Goal: Task Accomplishment & Management: Complete application form

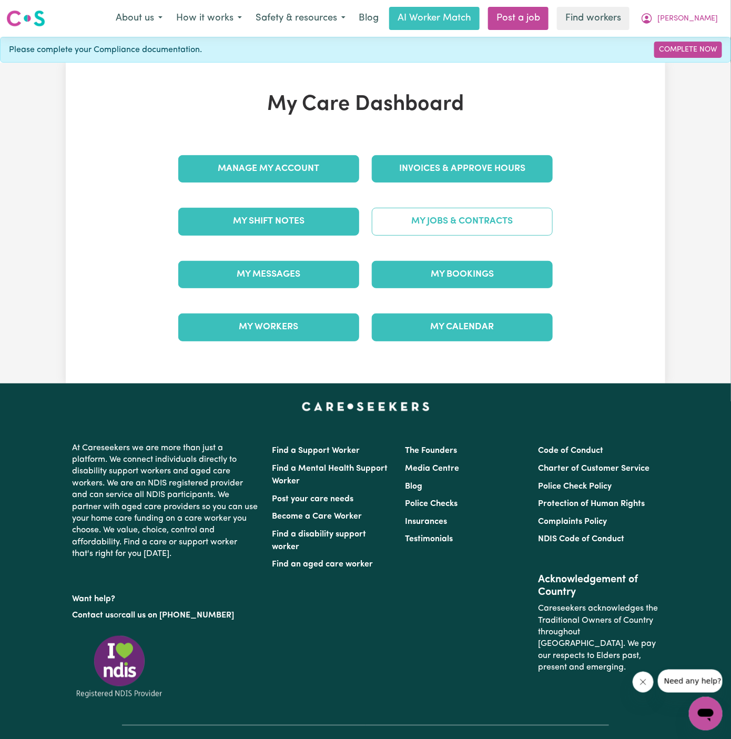
click at [491, 230] on link "My Jobs & Contracts" at bounding box center [462, 221] width 181 height 27
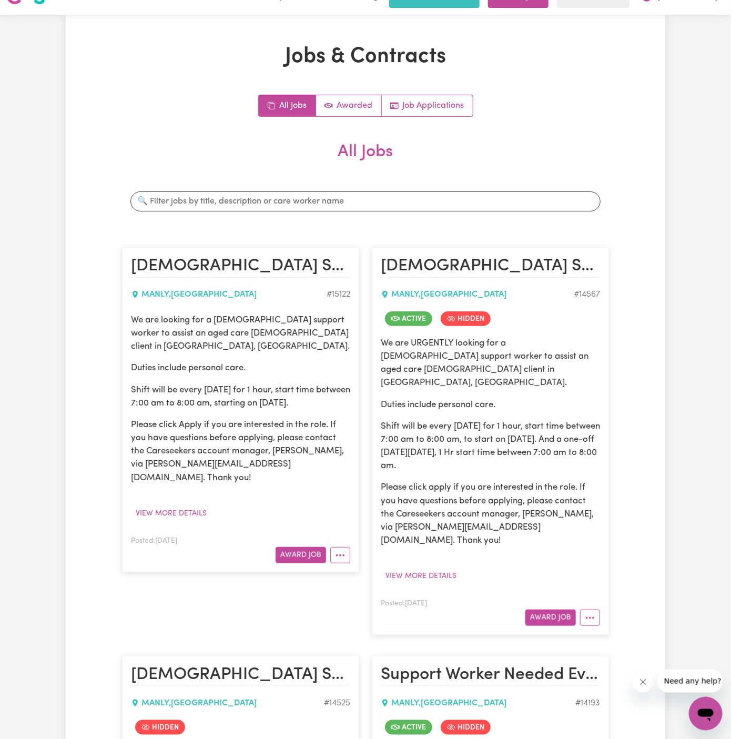
scroll to position [24, 0]
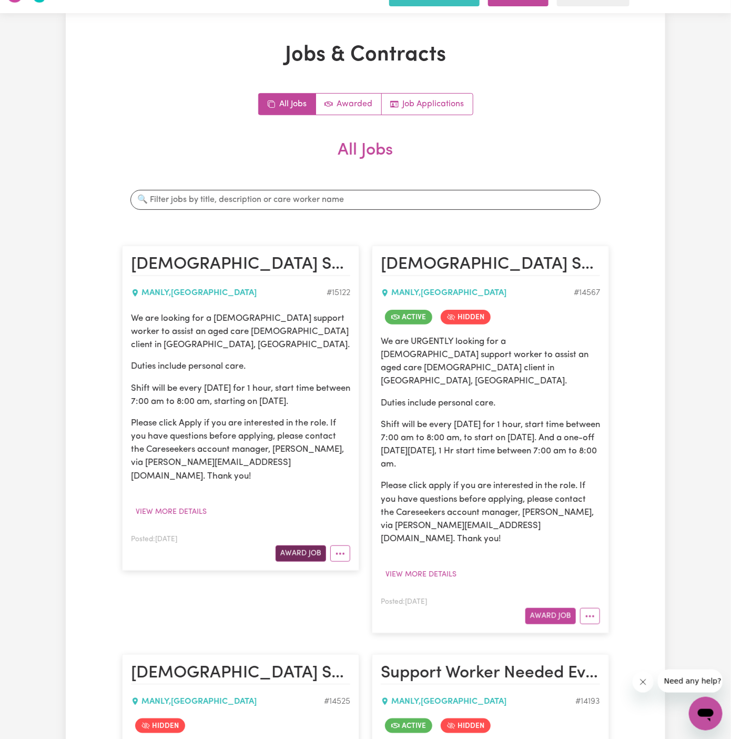
click at [307, 546] on button "Award Job" at bounding box center [301, 554] width 51 height 16
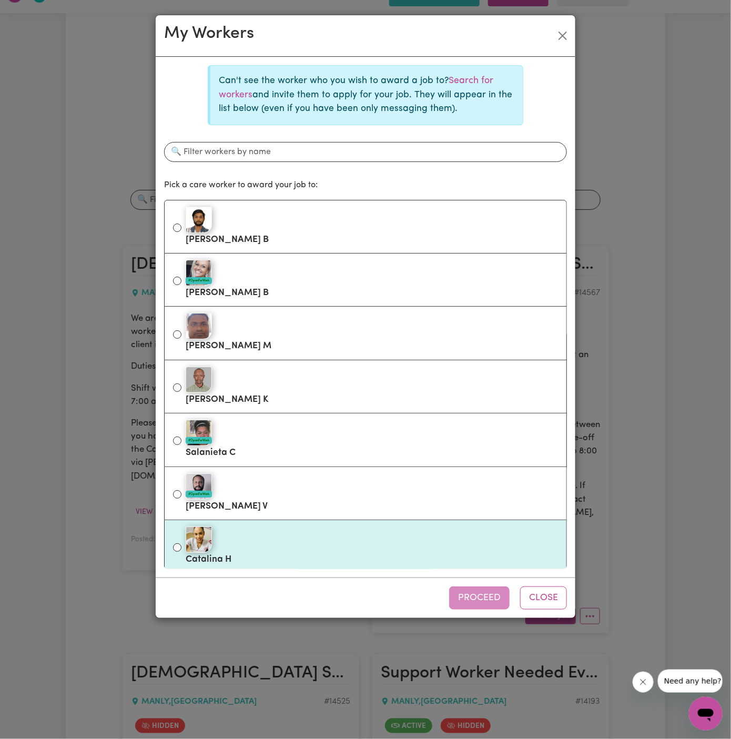
click at [315, 554] on label "Catalina H" at bounding box center [372, 547] width 373 height 44
click at [182, 552] on input "Catalina H" at bounding box center [177, 548] width 8 height 8
radio input "true"
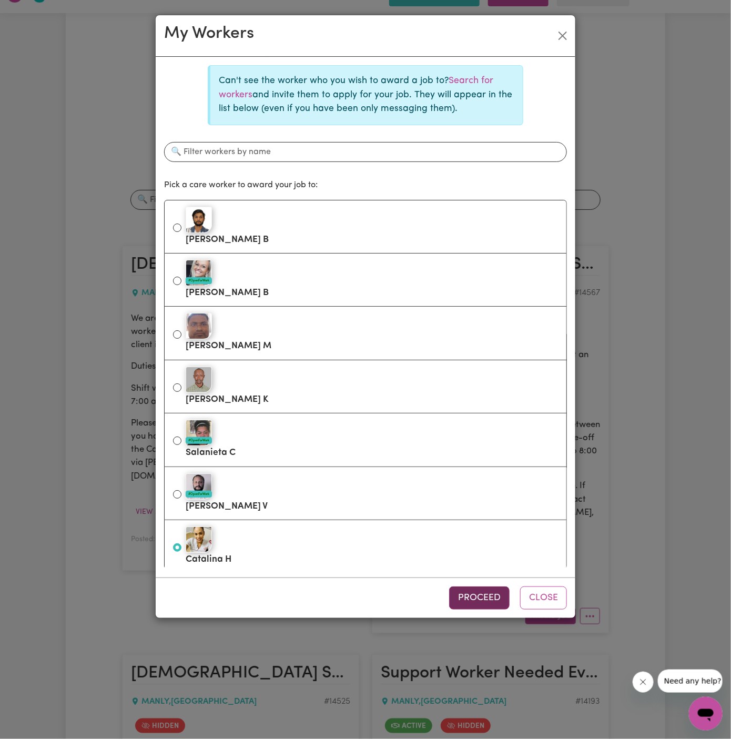
click at [484, 596] on button "Proceed" at bounding box center [479, 598] width 61 height 23
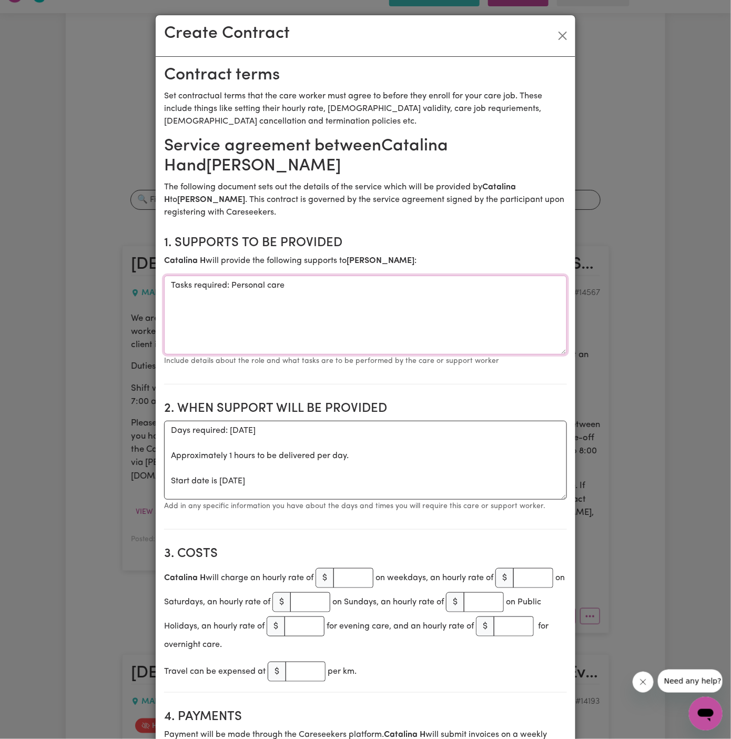
drag, startPoint x: 230, startPoint y: 285, endPoint x: 68, endPoint y: 297, distance: 162.0
click at [68, 297] on div "Create Contract Contract terms Set contractual terms that the care worker must …" at bounding box center [365, 369] width 731 height 739
click at [169, 309] on textarea "Tasks required: Personal care" at bounding box center [365, 315] width 403 height 79
click at [242, 285] on textarea "Tasks required: Personal care" at bounding box center [365, 315] width 403 height 79
drag, startPoint x: 229, startPoint y: 285, endPoint x: 115, endPoint y: 282, distance: 114.2
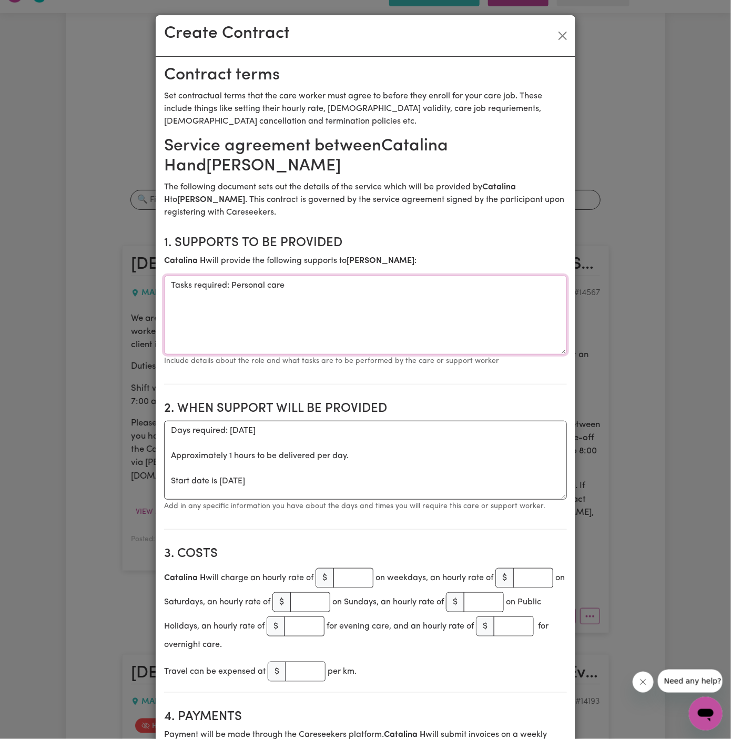
click at [114, 282] on div "Create Contract Contract terms Set contractual terms that the care worker must …" at bounding box center [365, 369] width 731 height 739
type textarea "Personal care"
click at [206, 474] on textarea "Days required: saturday Approximately 1 hours to be delivered per day. Start da…" at bounding box center [365, 460] width 403 height 79
drag, startPoint x: 171, startPoint y: 482, endPoint x: 164, endPoint y: 428, distance: 54.6
click at [164, 428] on textarea "Days required: saturday Approximately 1 hours to be delivered per day. Start da…" at bounding box center [365, 460] width 403 height 79
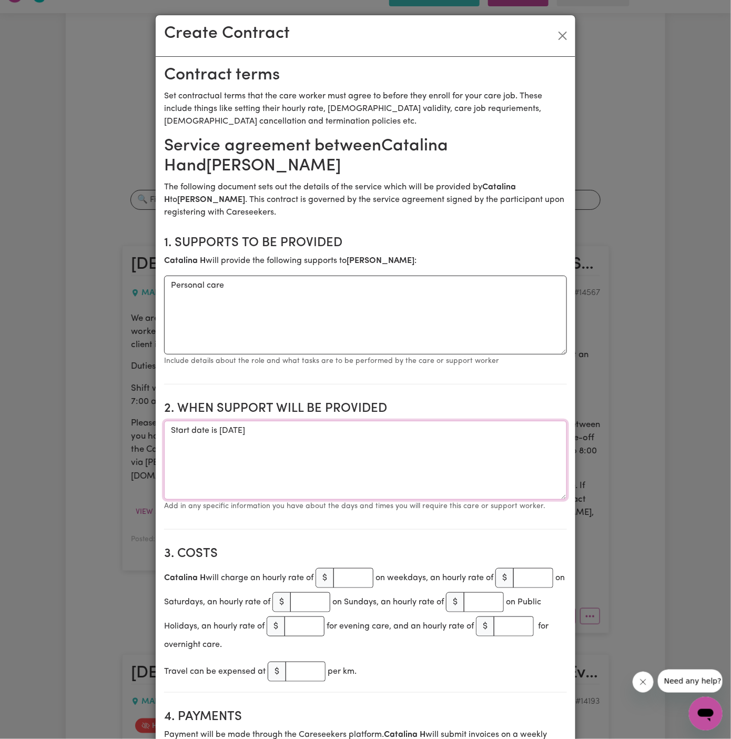
click at [360, 433] on textarea "Start date is Saturday 27 September 2025" at bounding box center [365, 460] width 403 height 79
click at [230, 434] on textarea "Start date is Saturday 27 September 2025 from 7 am to 8 am Weekly Saturday from…" at bounding box center [365, 460] width 403 height 79
click at [320, 433] on textarea "Start date is Saturday, 27 September 2025 from 7 am to 8 am Weekly Saturday fro…" at bounding box center [365, 460] width 403 height 79
type textarea "Start date is Saturday, 27 September 2025, from 7 am to 8 am Weekly Saturday fr…"
click at [350, 583] on input "number" at bounding box center [354, 578] width 40 height 20
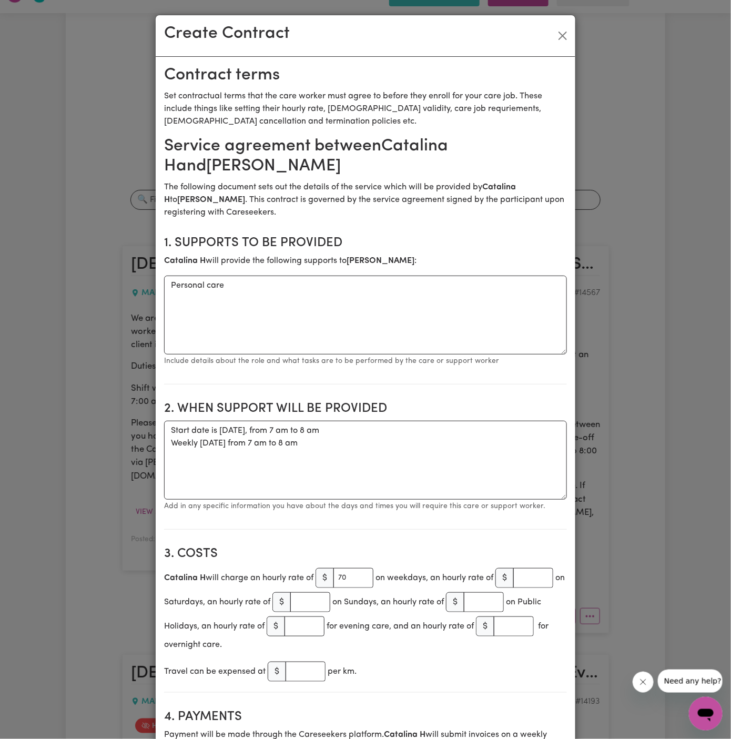
click at [389, 518] on section "2. When support will be provided When support will be provided Start date is Sa…" at bounding box center [365, 461] width 403 height 137
click at [357, 573] on input "70" at bounding box center [354, 578] width 40 height 20
type input "7"
click at [527, 581] on input "number" at bounding box center [534, 578] width 40 height 20
type input "70"
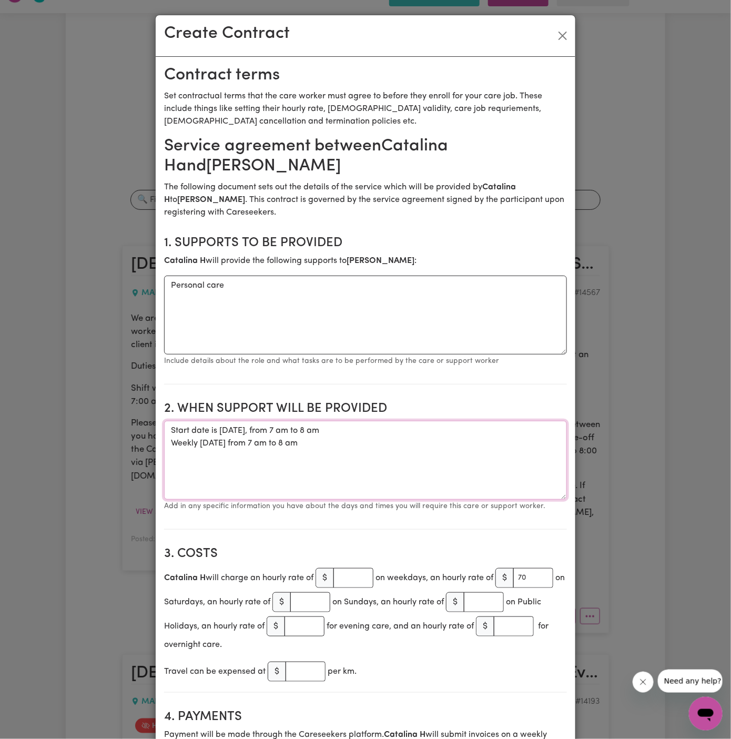
click at [456, 433] on textarea "Start date is Saturday, 27 September 2025, from 7 am to 8 am Weekly Saturday fr…" at bounding box center [365, 460] width 403 height 79
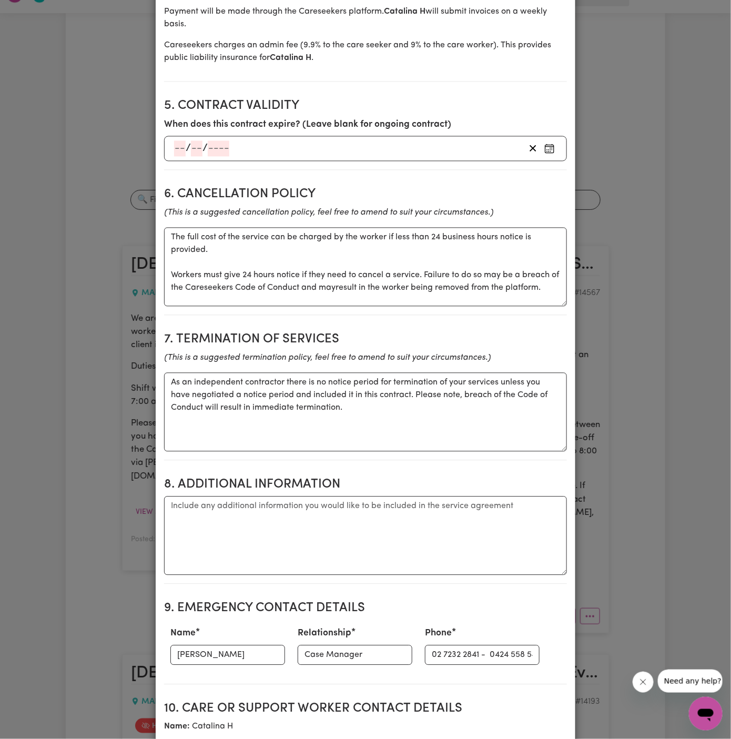
scroll to position [731, 0]
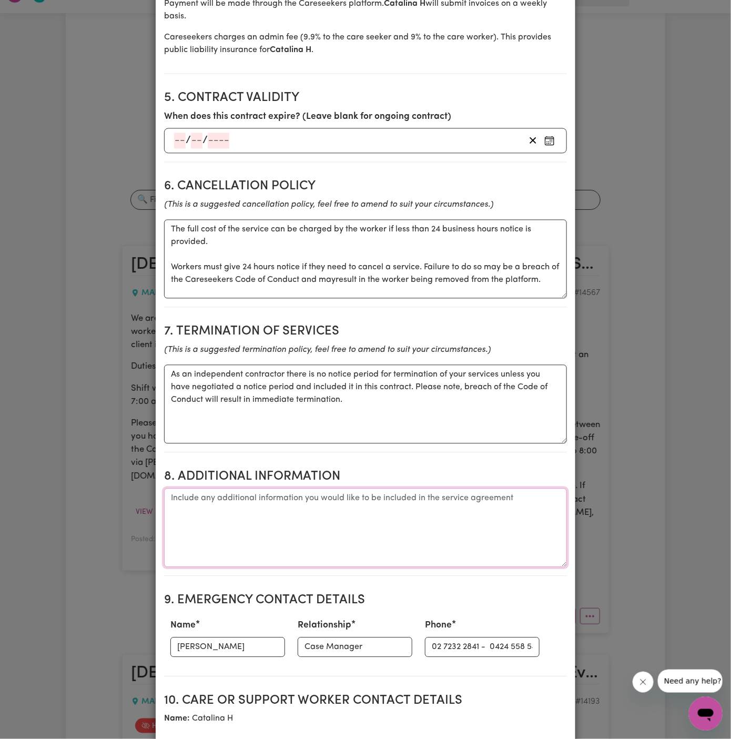
click at [323, 540] on textarea "Additional information" at bounding box center [365, 528] width 403 height 79
paste textarea "Client's Address: [STREET_ADDRESS] NOTE: If for any reason, you can't attend th…"
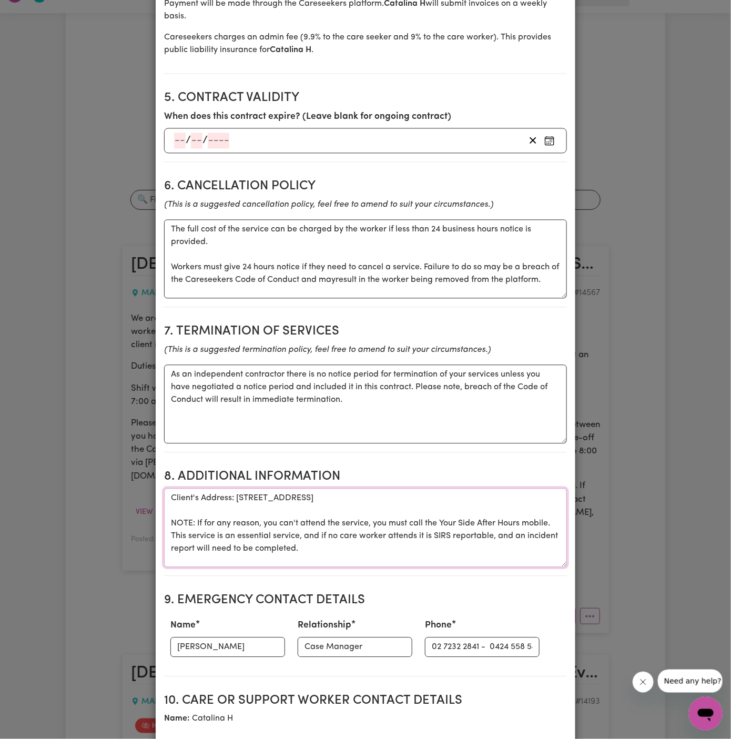
click at [268, 537] on textarea "Client's Address: [STREET_ADDRESS] NOTE: If for any reason, you can't attend th…" at bounding box center [365, 528] width 403 height 79
click at [356, 546] on textarea "Client's Address: 501/54 West Esplanade, Manly 2095 NOTE: If for any reason, yo…" at bounding box center [365, 528] width 403 height 79
click at [396, 544] on textarea "Client's Address: 501/54 West Esplanade, Manly 2095 NOTE: If for any reason, yo…" at bounding box center [365, 528] width 403 height 79
click at [381, 534] on textarea "Client's Address: 501/54 West Esplanade, Manly 2095 NOTE: If for any reason, yo…" at bounding box center [365, 528] width 403 height 79
click at [207, 523] on textarea "Client's Address: 501/54 West Esplanade, Manly 2095 NOTE: If for any reason, yo…" at bounding box center [365, 528] width 403 height 79
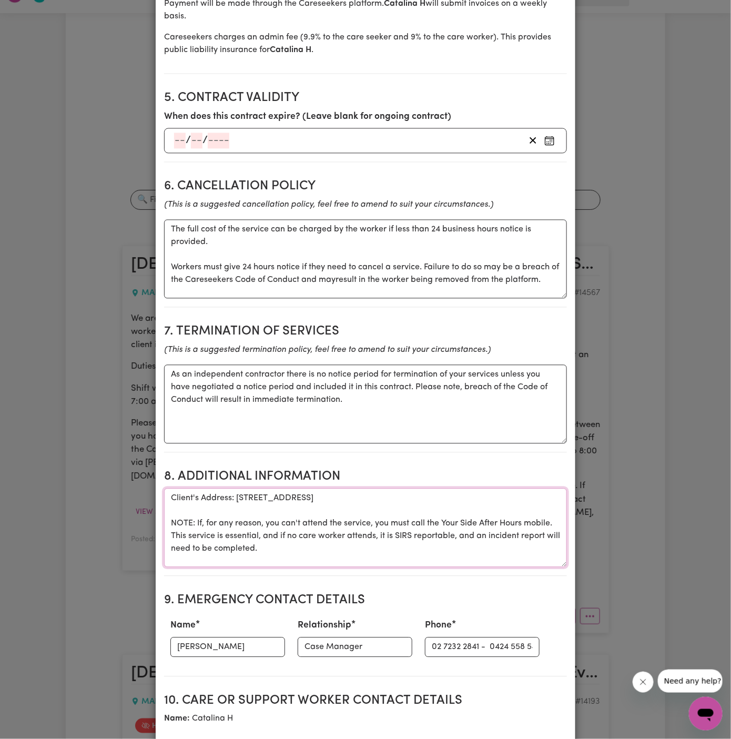
click at [324, 543] on textarea "Client's Address: 501/54 West Esplanade, Manly 2095 NOTE: If, for any reason, y…" at bounding box center [365, 528] width 403 height 79
click at [499, 524] on textarea "Client's Address: 501/54 West Esplanade, Manly 2095 NOTE: If, for any reason, y…" at bounding box center [365, 528] width 403 height 79
click at [550, 519] on textarea "Client's Address: 501/54 West Esplanade, Manly 2095 NOTE: If, for any reason, y…" at bounding box center [365, 528] width 403 height 79
click at [531, 524] on textarea "Client's Address: 501/54 West Esplanade, Manly 2095 NOTE: If, for any reason, y…" at bounding box center [365, 528] width 403 height 79
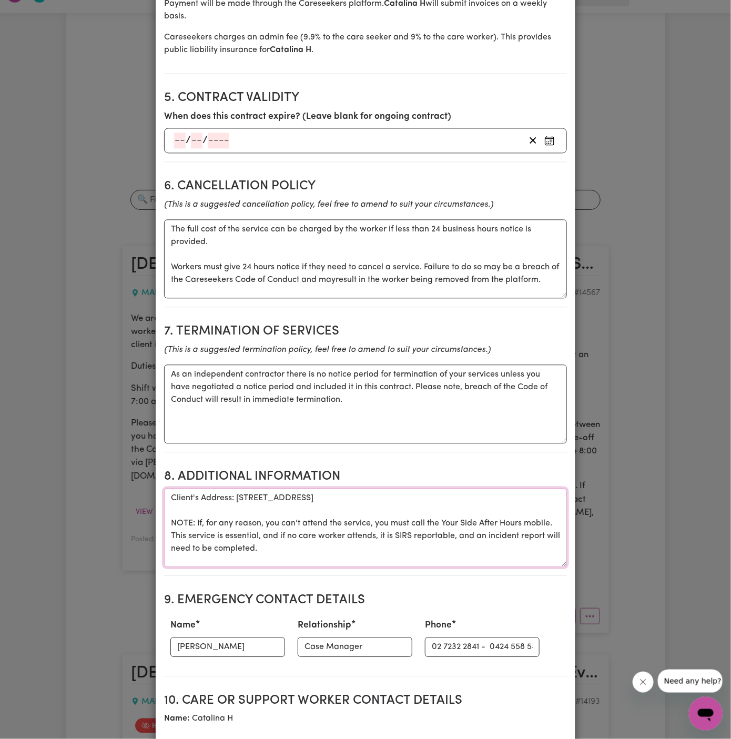
paste textarea "0402 357 994."
click at [192, 533] on textarea "Client's Address: 501/54 West Esplanade, Manly 2095 NOTE: If, for any reason, y…" at bounding box center [365, 528] width 403 height 79
click at [326, 537] on textarea "Client's Address: 501/54 West Esplanade, Manly 2095 NOTE: If, for any reason, y…" at bounding box center [365, 528] width 403 height 79
click at [326, 541] on textarea "Client's Address: 501/54 West Esplanade, Manly 2095 NOTE: If, for any reason, y…" at bounding box center [365, 528] width 403 height 79
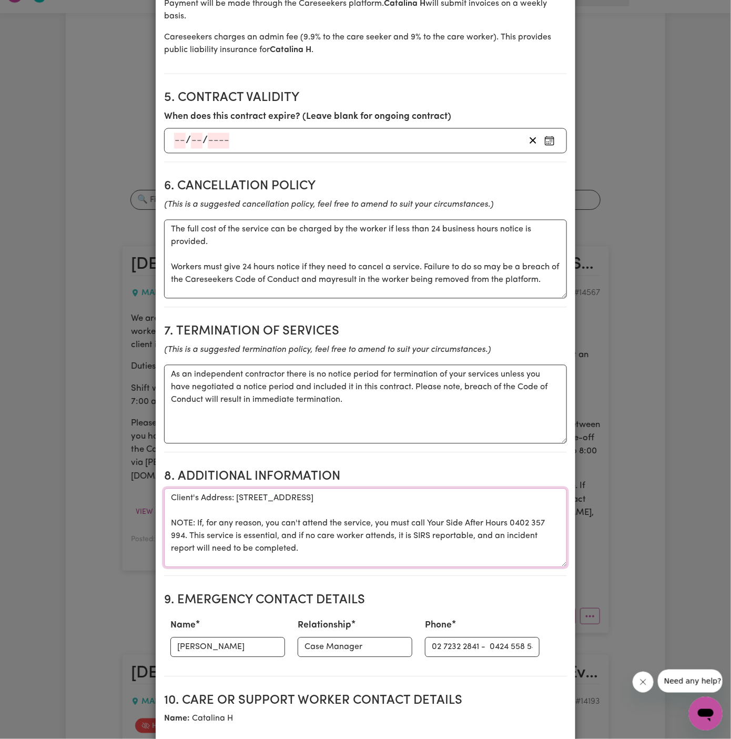
type textarea "Client's Address: 501/54 West Esplanade, Manly 2095 NOTE: If, for any reason, y…"
click at [230, 641] on input "Raghav Kohli" at bounding box center [227, 648] width 115 height 20
type input "Y"
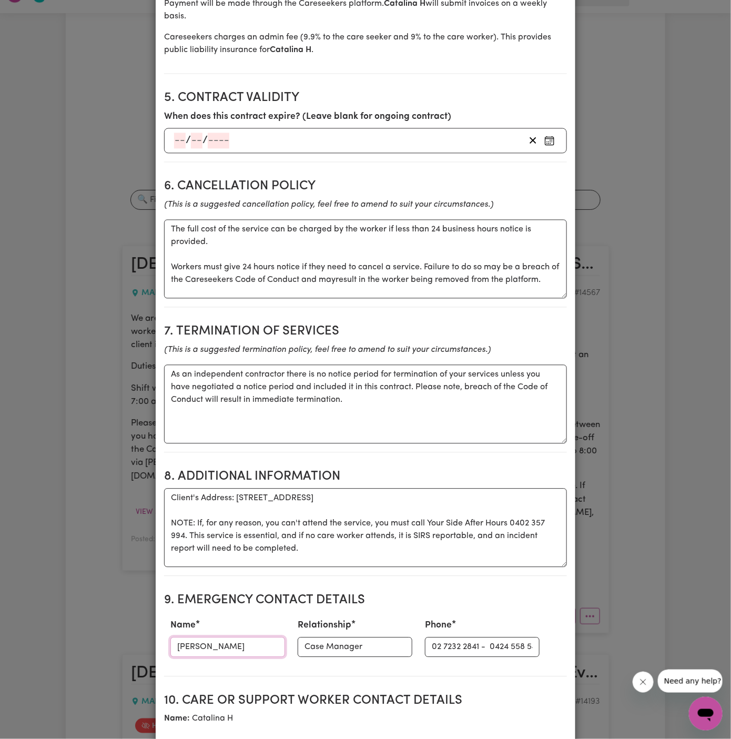
type input "[PERSON_NAME]"
click at [345, 642] on input "Case Manager" at bounding box center [355, 648] width 115 height 20
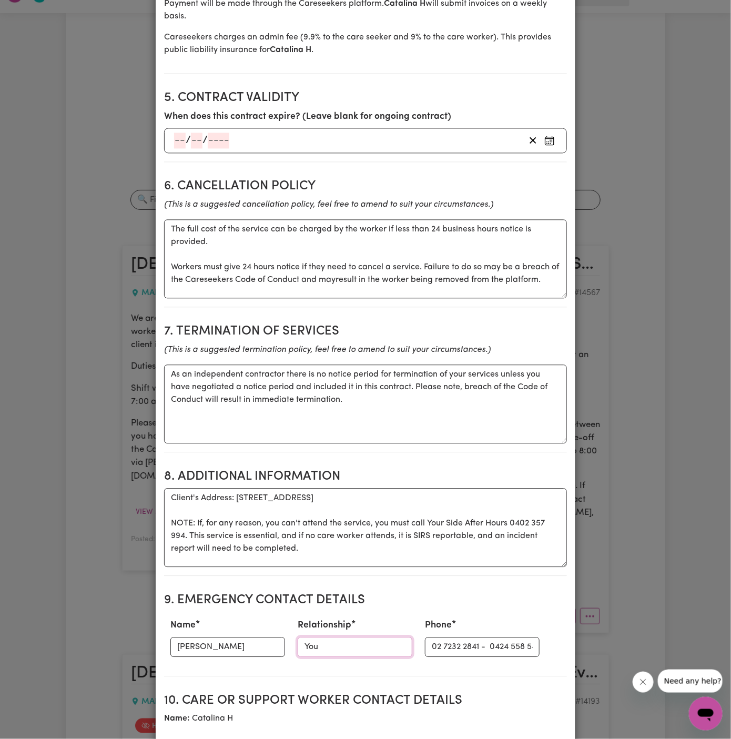
type input "YourSide HCP Scheduler"
click at [450, 645] on input "02 7232 2841 - 0424 558 544" at bounding box center [482, 648] width 115 height 20
paste input "during work hours 1300 134 332; After hours 0402 357 994."
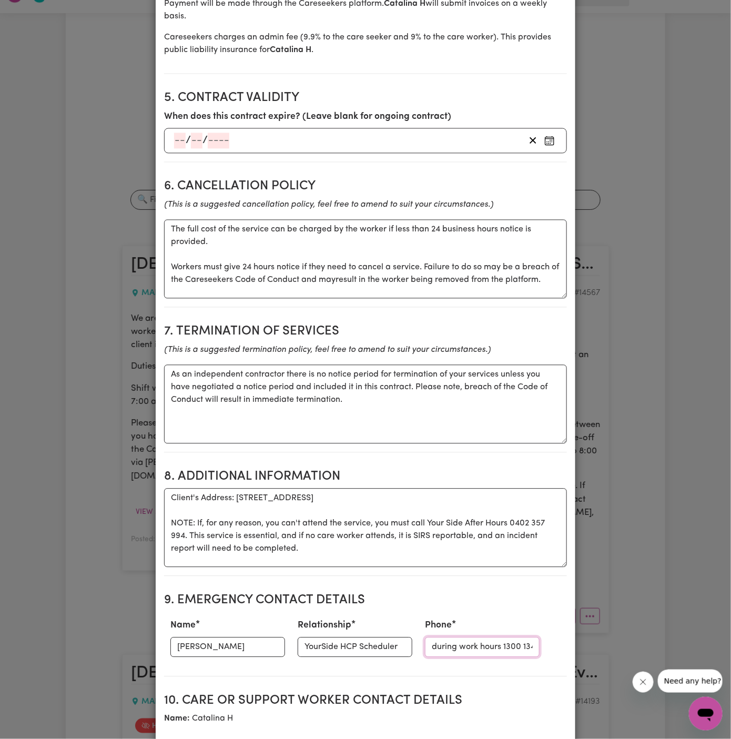
scroll to position [0, 134]
type input "during work hours 1300 134 332; After hours 0402 357 994."
click at [304, 245] on textarea "The full cost of the service can be charged by the worker if less than 24 busin…" at bounding box center [365, 259] width 403 height 79
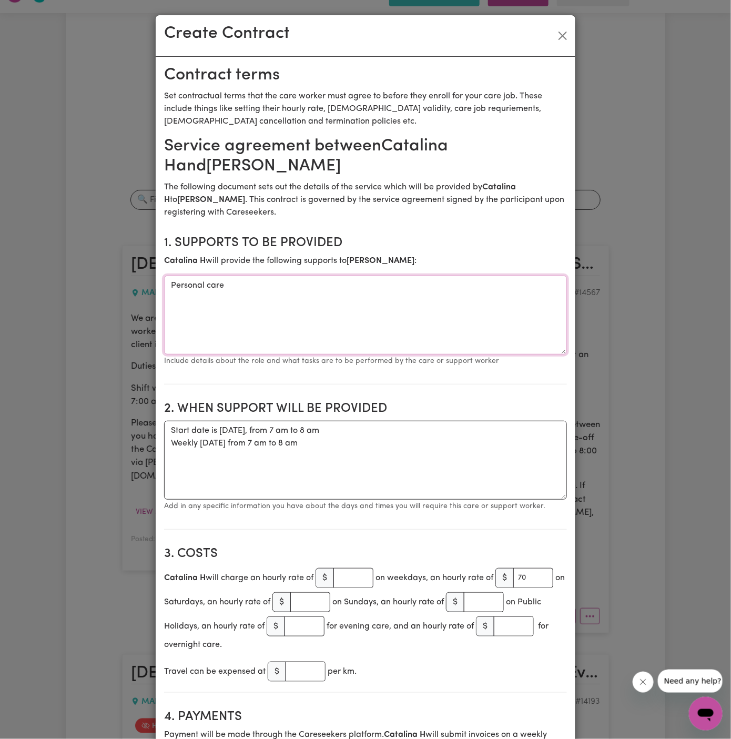
click at [202, 285] on textarea "Personal care" at bounding box center [365, 315] width 403 height 79
paste textarea "Showering and dressing Moisturise legs and feet Monitor medication adherence Ma…"
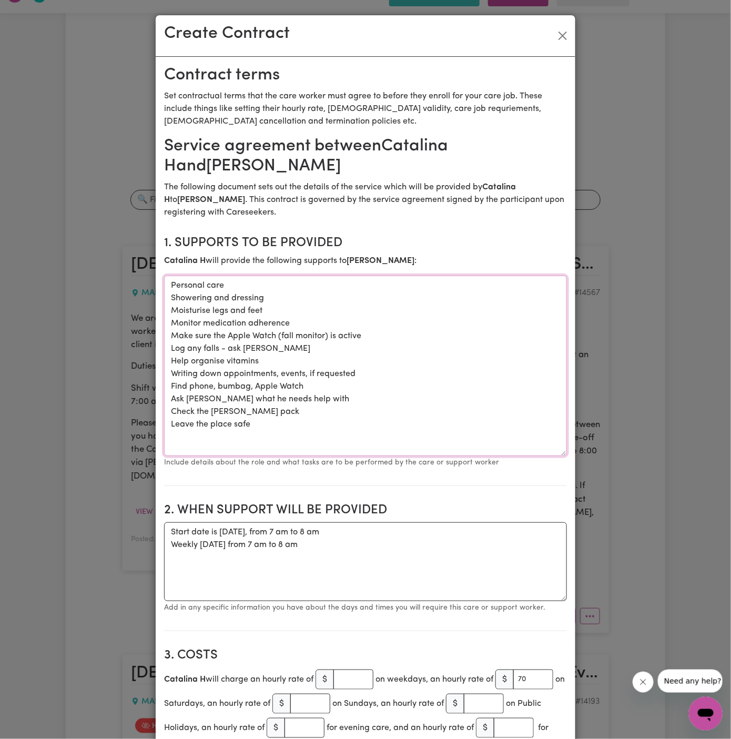
drag, startPoint x: 565, startPoint y: 352, endPoint x: 570, endPoint y: 451, distance: 99.1
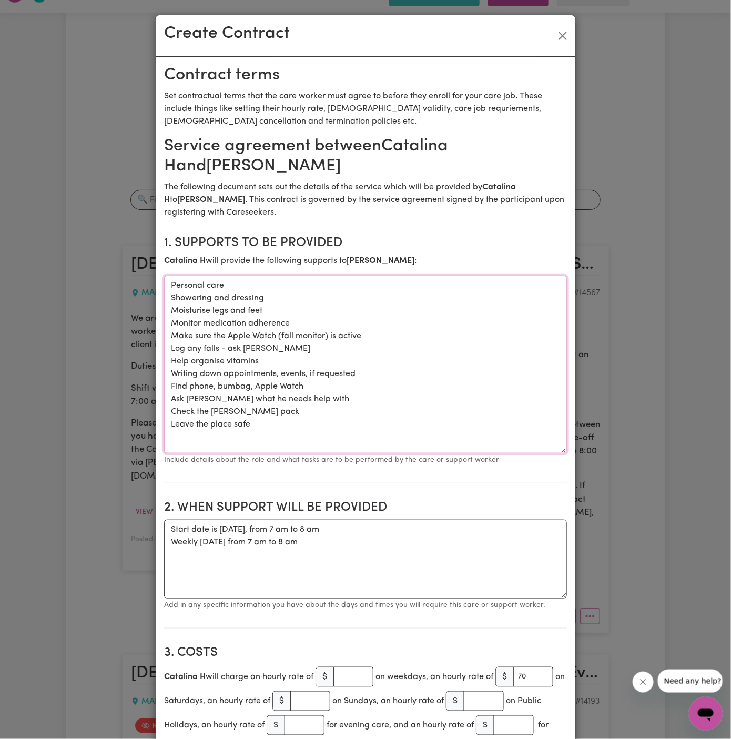
click at [505, 379] on textarea "Personal care Showering and dressing Moisturise legs and feet Monitor medicatio…" at bounding box center [365, 365] width 403 height 178
click at [379, 413] on textarea "Personal care Showering and dressing Moisturise legs and feet Monitor medicatio…" at bounding box center [365, 365] width 403 height 178
click at [394, 375] on textarea "Personal care Showering and dressing Moisturise legs and feet Monitor medicatio…" at bounding box center [365, 365] width 403 height 178
click at [409, 376] on textarea "Personal care Showering and dressing Moisturise legs and feet Monitor medicatio…" at bounding box center [365, 365] width 403 height 178
click at [317, 369] on textarea "Personal care Showering and dressing Moisturise legs and feet Monitor medicatio…" at bounding box center [365, 365] width 403 height 178
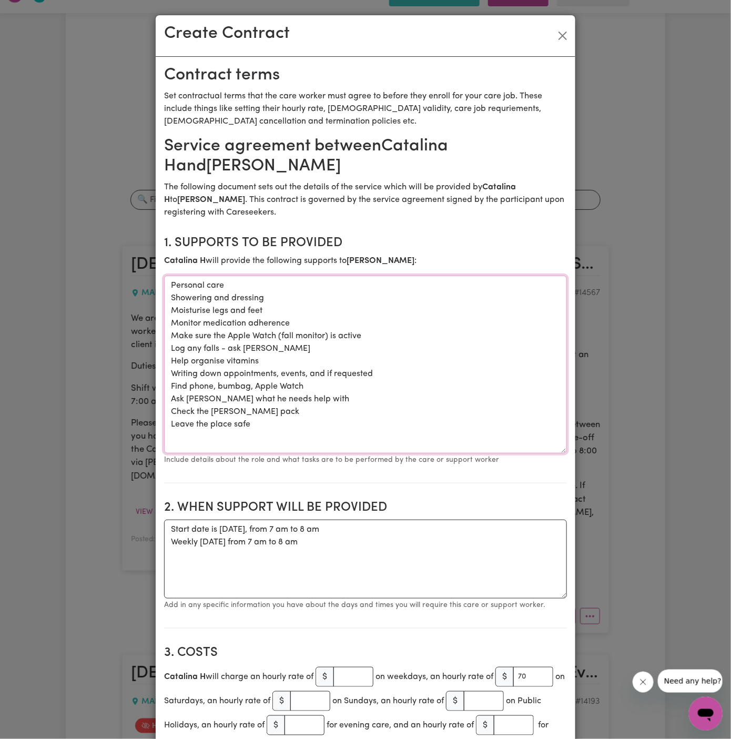
click at [317, 369] on textarea "Personal care Showering and dressing Moisturise legs and feet Monitor medicatio…" at bounding box center [365, 365] width 403 height 178
click at [350, 389] on textarea "Personal care Showering and dressing Moisturise legs and feet Monitor medicatio…" at bounding box center [365, 365] width 403 height 178
click at [205, 362] on textarea "Personal care Showering and dressing Moisturise legs and feet Monitor medicatio…" at bounding box center [365, 365] width 403 height 178
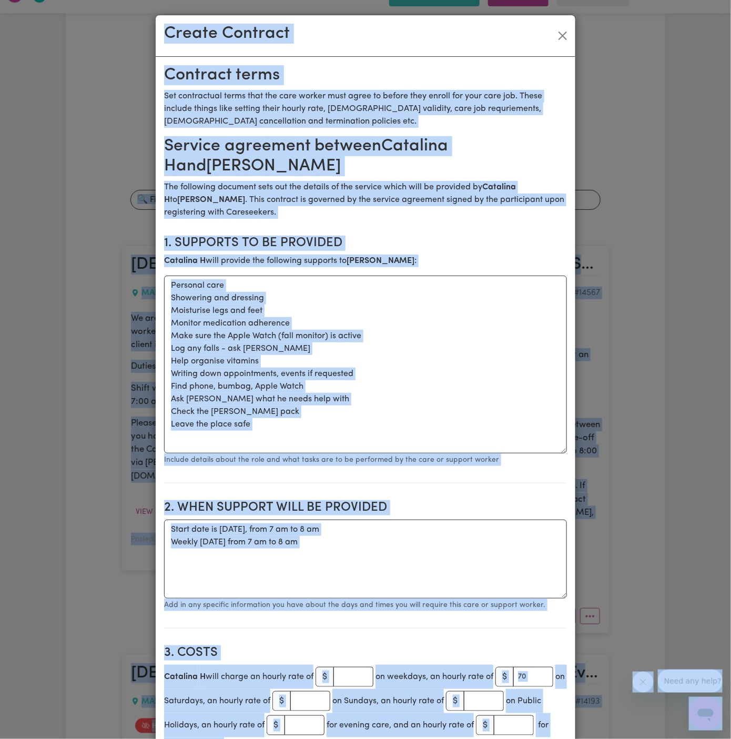
drag, startPoint x: 595, startPoint y: 714, endPoint x: 317, endPoint y: -47, distance: 809.9
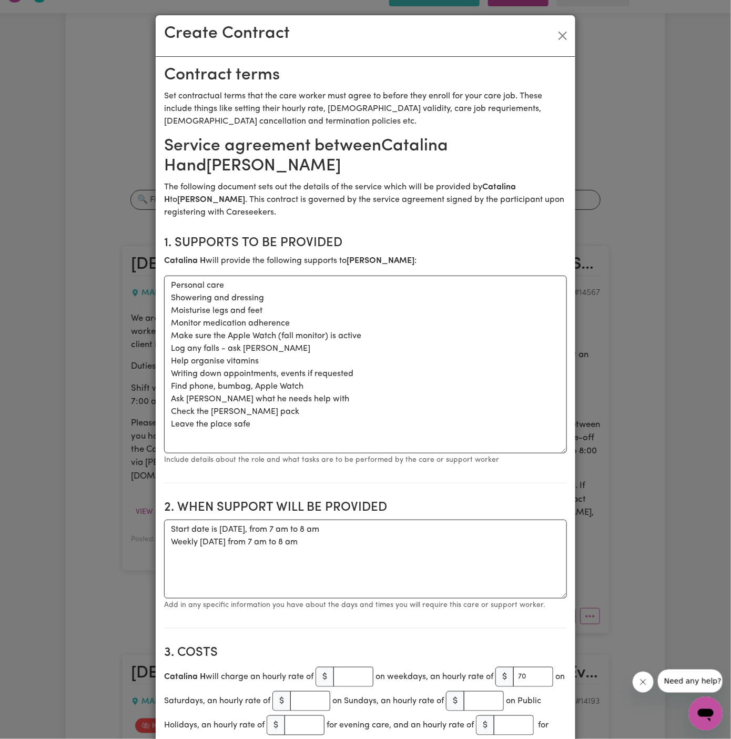
click at [354, 159] on h2 "Service agreement between Catalina H and William Anthes" at bounding box center [365, 156] width 403 height 41
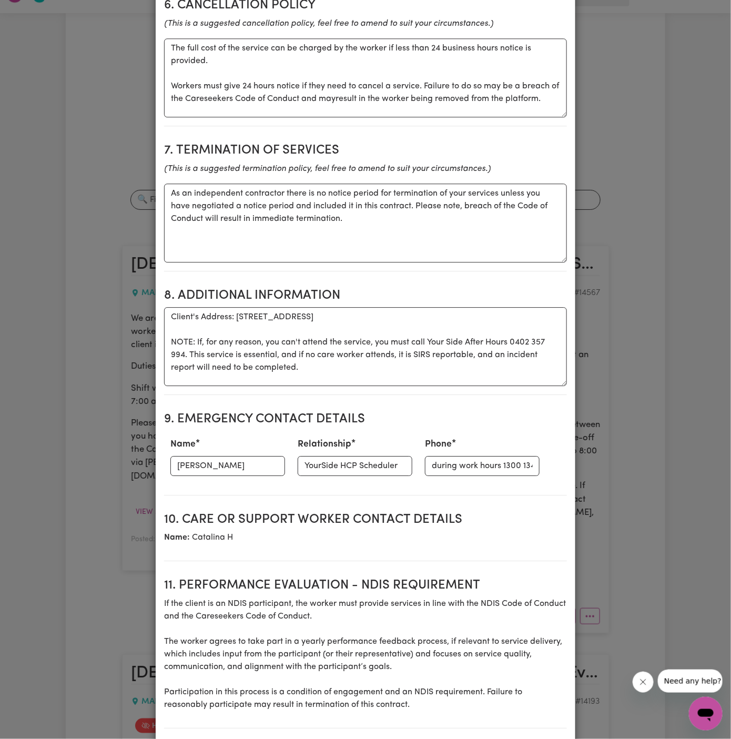
scroll to position [1205, 0]
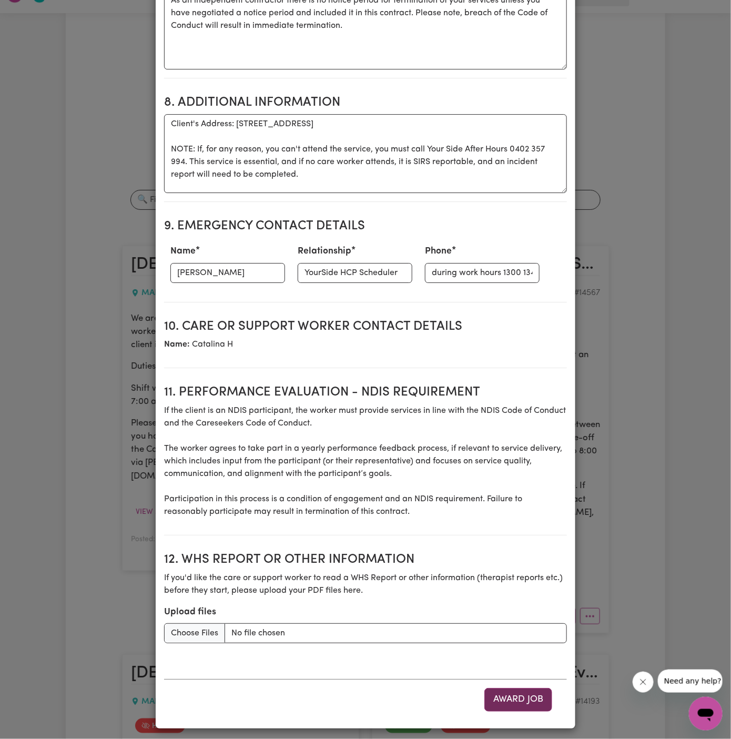
click at [523, 698] on button "Award Job" at bounding box center [519, 699] width 68 height 23
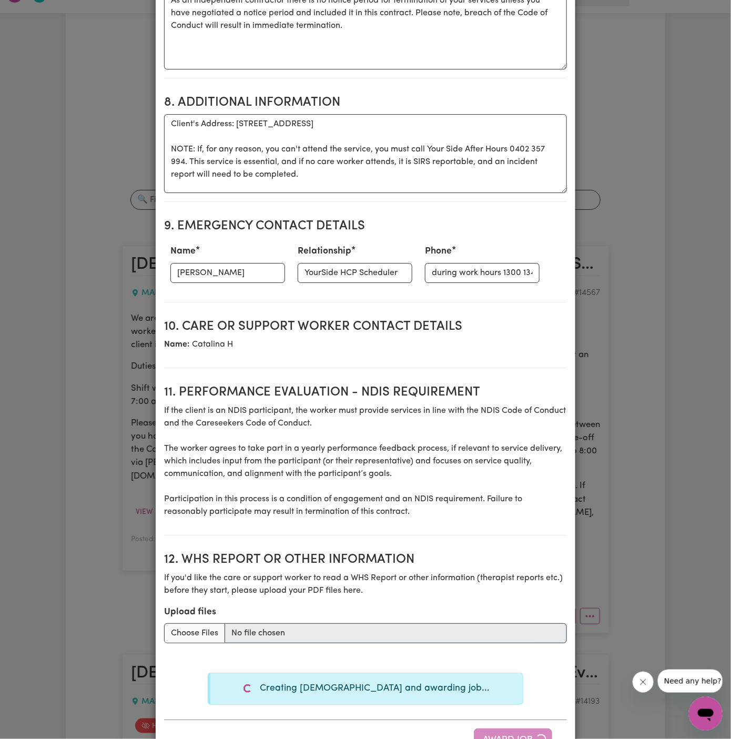
type textarea "Tasks required: Personal care"
type textarea "Days required: saturday Approximately 1 hours to be delivered per day. Start da…"
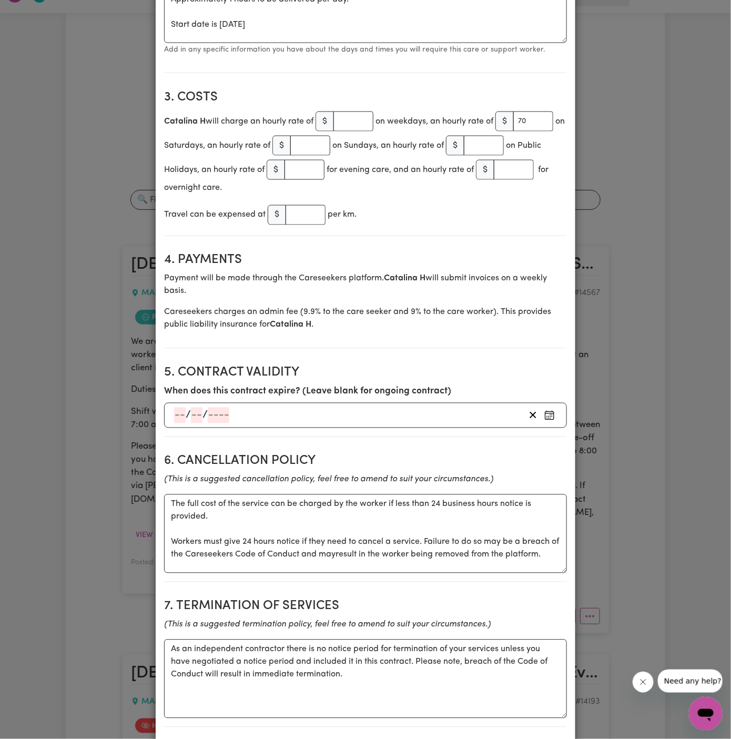
click at [527, 58] on section "2. When support will be provided When support will be provided Days required: s…" at bounding box center [365, 4] width 403 height 137
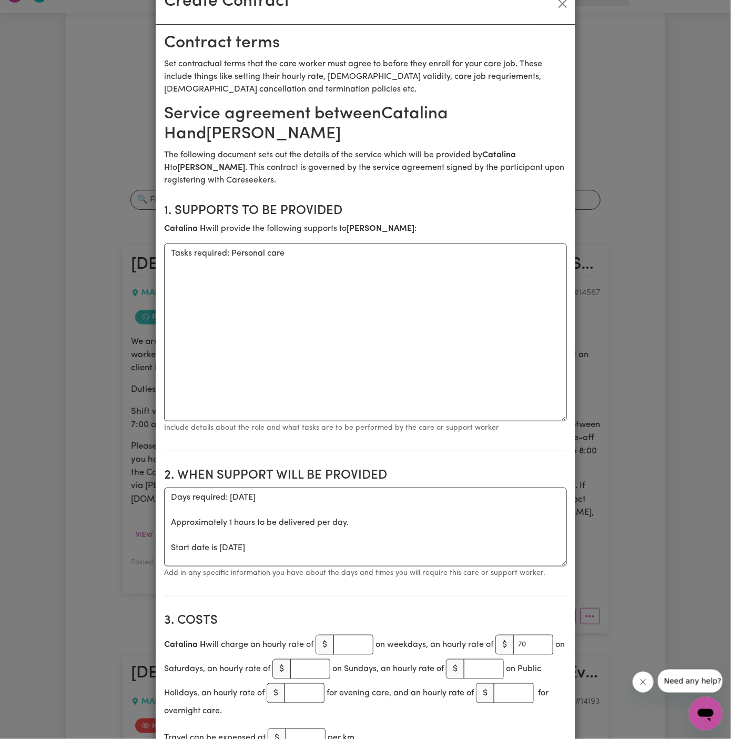
scroll to position [0, 0]
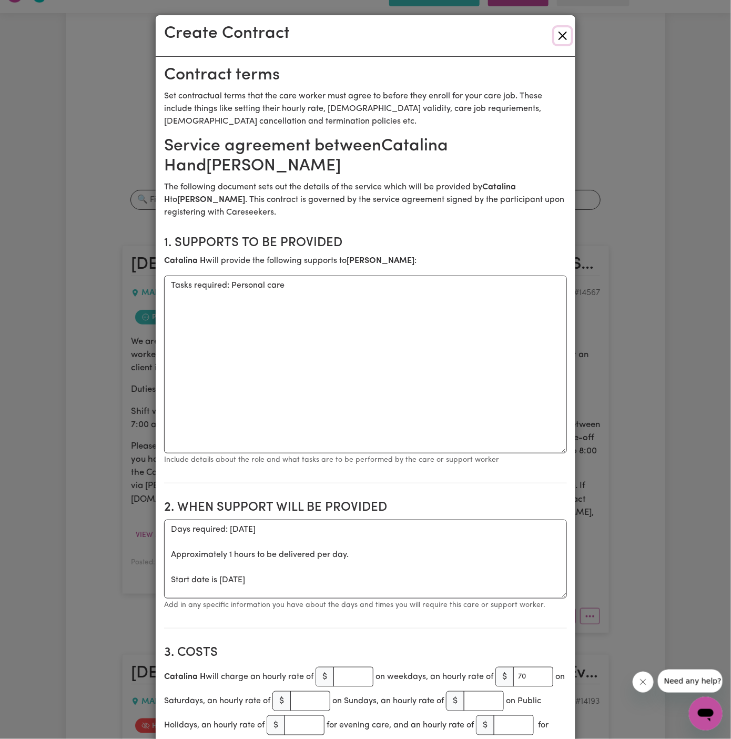
click at [564, 44] on button "Close" at bounding box center [563, 35] width 17 height 17
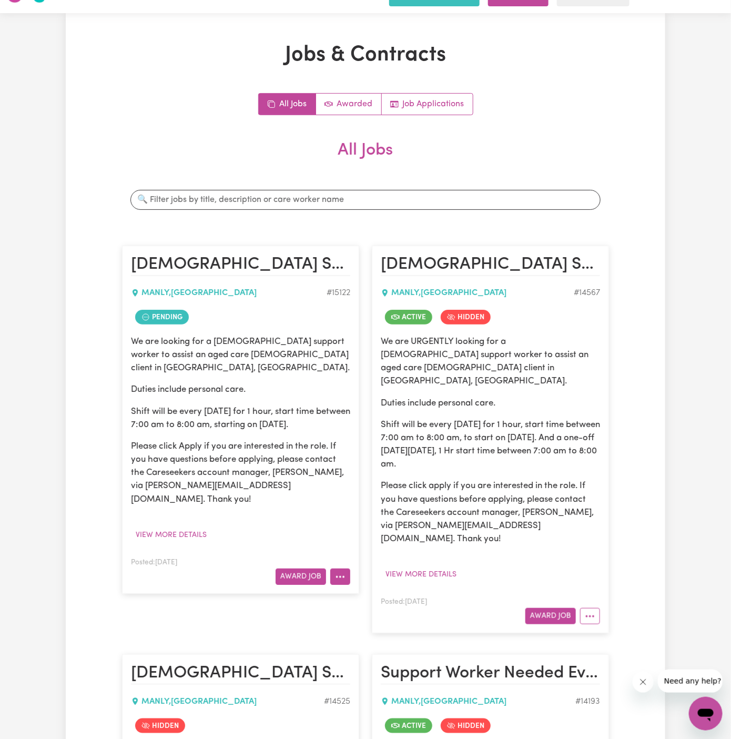
click at [340, 569] on button "More options" at bounding box center [340, 577] width 20 height 16
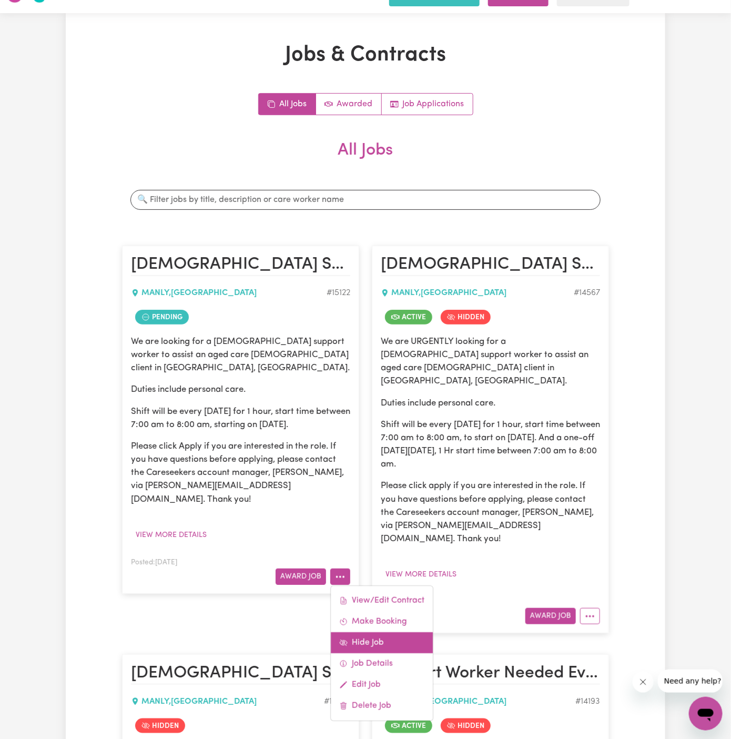
click at [386, 633] on link "Hide Job" at bounding box center [382, 643] width 102 height 21
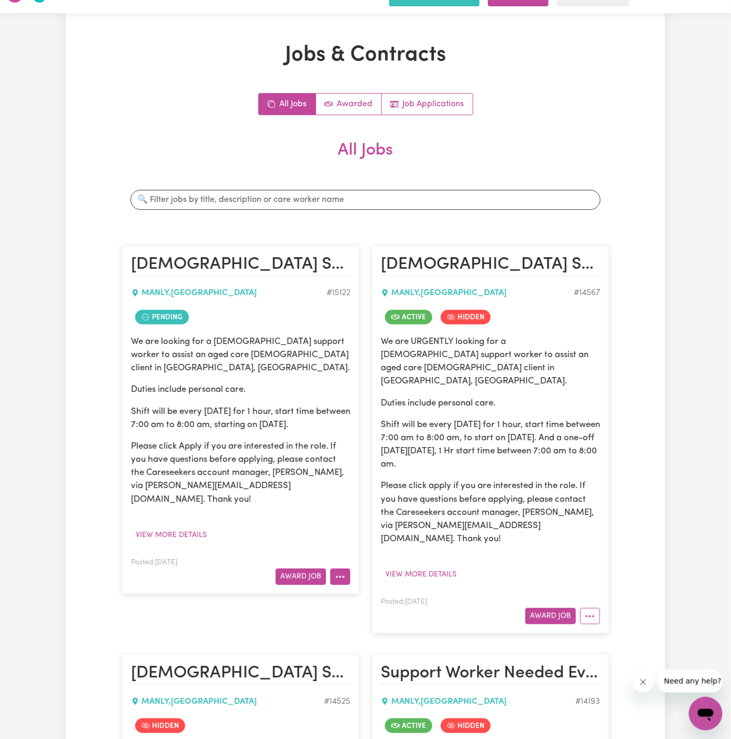
click at [344, 569] on button "More options" at bounding box center [340, 577] width 20 height 16
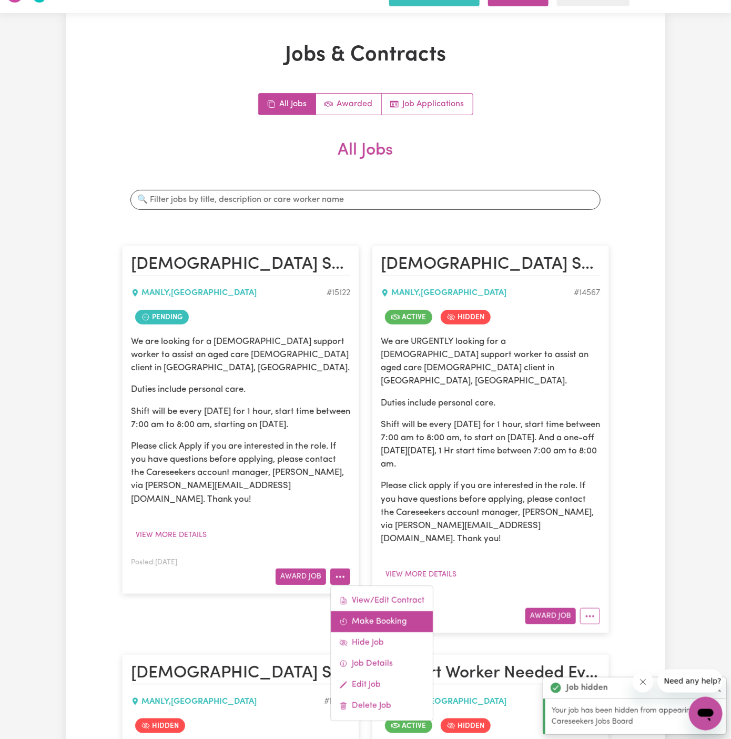
click at [399, 611] on link "Make Booking" at bounding box center [382, 621] width 102 height 21
select select "pm"
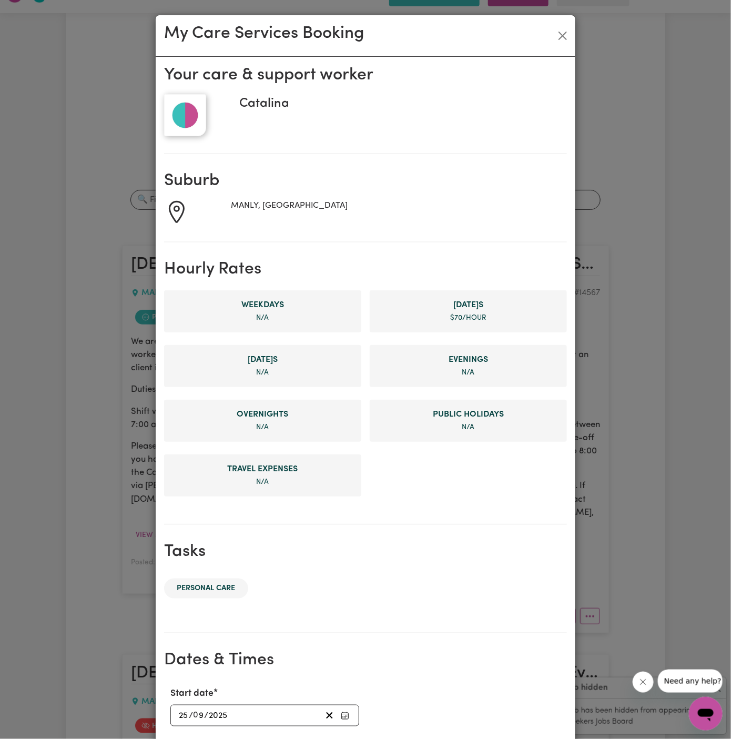
scroll to position [199, 0]
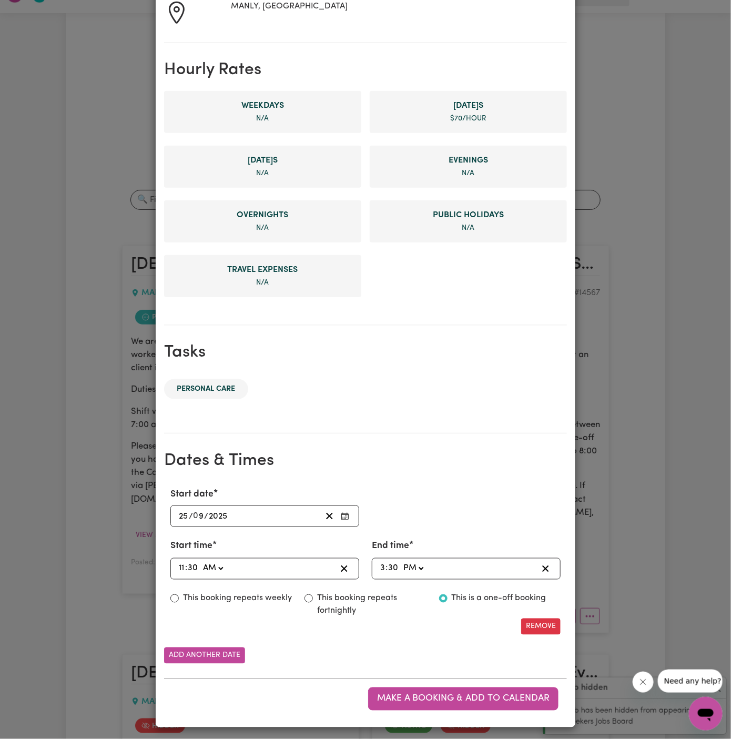
click at [177, 516] on div "2025-09-25 25 / 0 9 / 2025" at bounding box center [249, 516] width 144 height 14
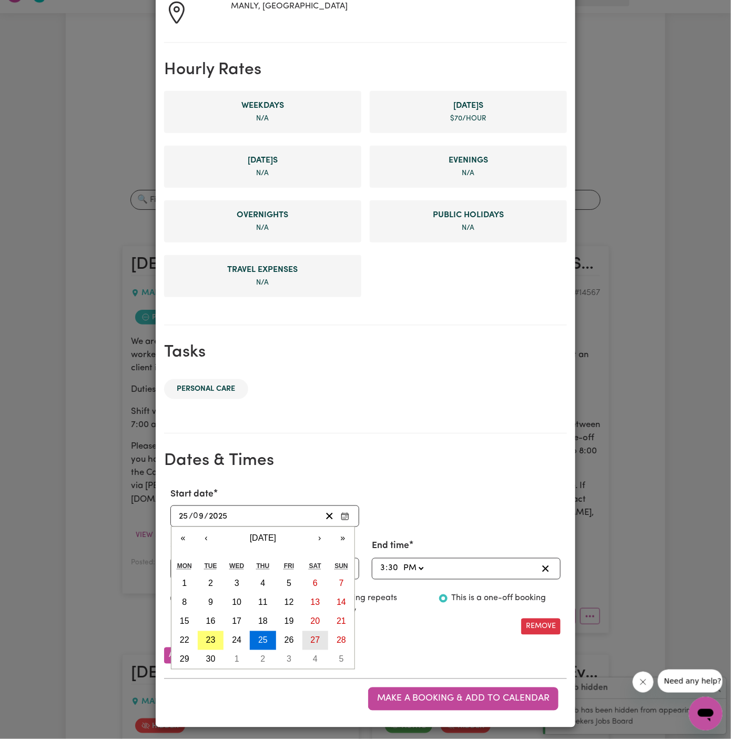
click at [321, 635] on button "27" at bounding box center [316, 640] width 26 height 19
type input "2025-09-27"
type input "27"
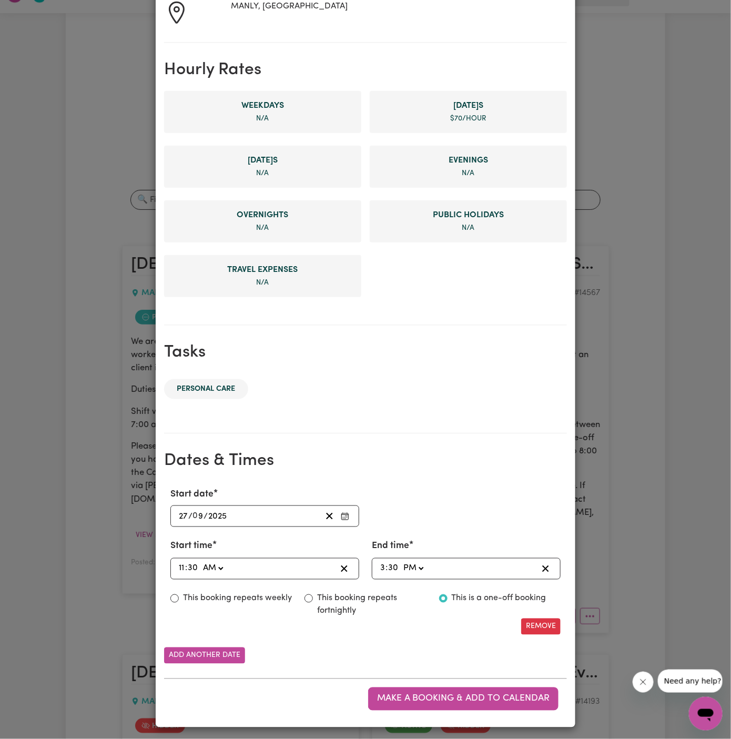
click at [178, 570] on input "11" at bounding box center [181, 569] width 7 height 14
click at [177, 566] on div "11:30 11 : 30 AM PM" at bounding box center [256, 569] width 159 height 14
type input "07:30"
type input "7"
type input "07:00"
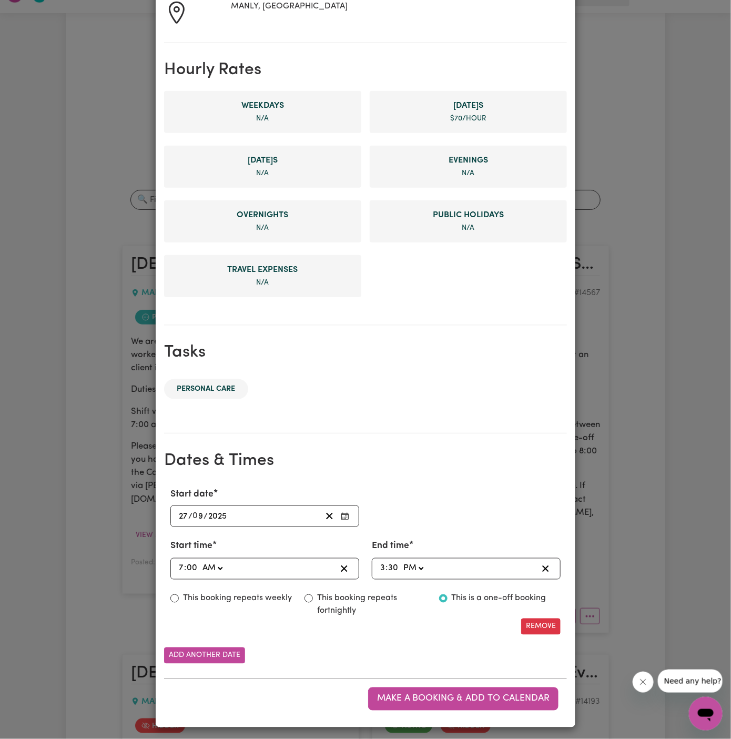
type input "00"
click at [223, 568] on select "AM PM" at bounding box center [212, 569] width 25 height 14
click at [378, 565] on div "15:30 3 : 30 AM PM" at bounding box center [466, 569] width 189 height 22
click at [379, 562] on div "15:30 3 : 30 AM PM" at bounding box center [458, 569] width 159 height 14
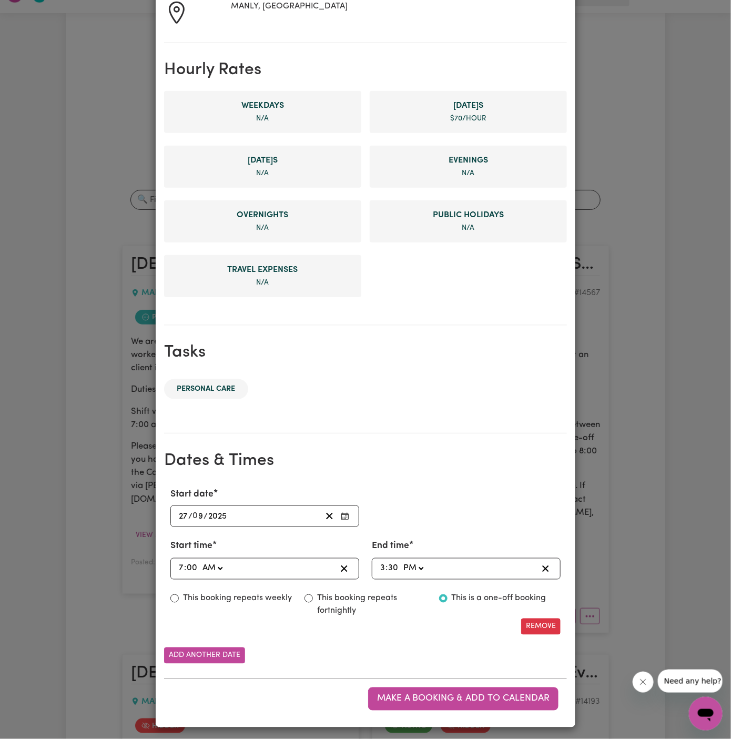
type input "20:30"
type input "8"
type input "20:00"
type input "00"
click at [426, 565] on select "AM PM" at bounding box center [414, 569] width 25 height 14
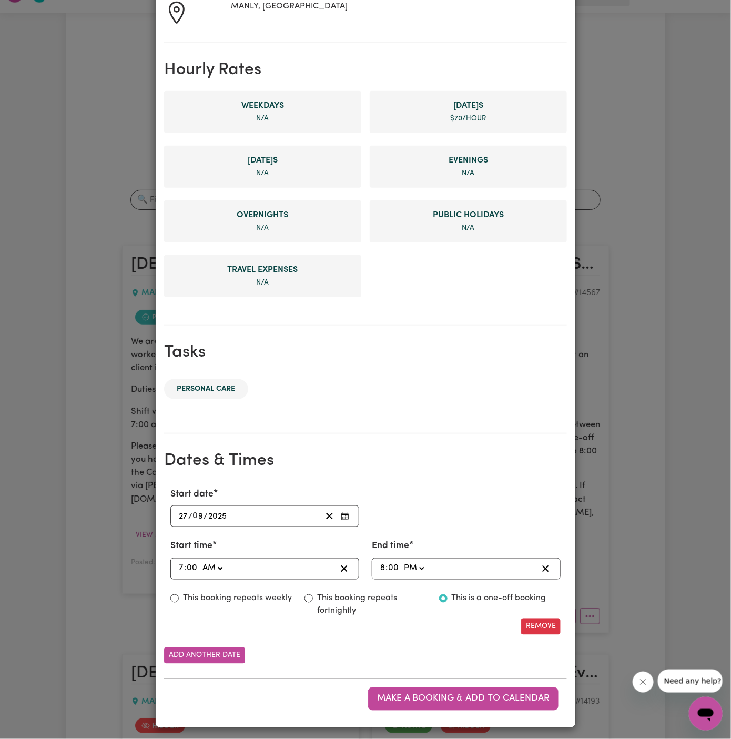
select select "am"
click at [402, 562] on select "AM PM" at bounding box center [414, 569] width 25 height 14
type input "08:00"
type input "0"
click at [279, 593] on label "This booking repeats weekly" at bounding box center [237, 599] width 109 height 13
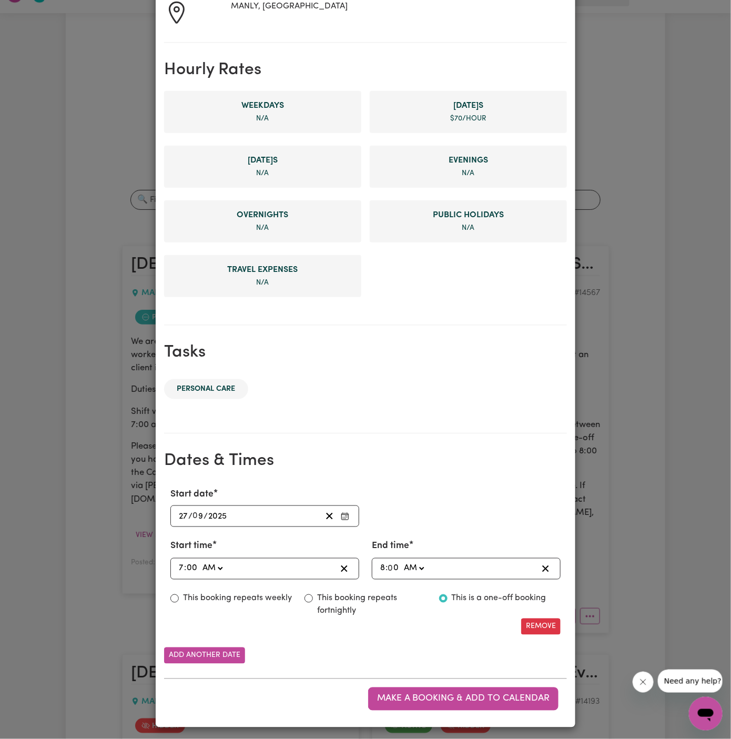
click at [179, 595] on input "This booking repeats weekly" at bounding box center [174, 599] width 8 height 8
radio input "true"
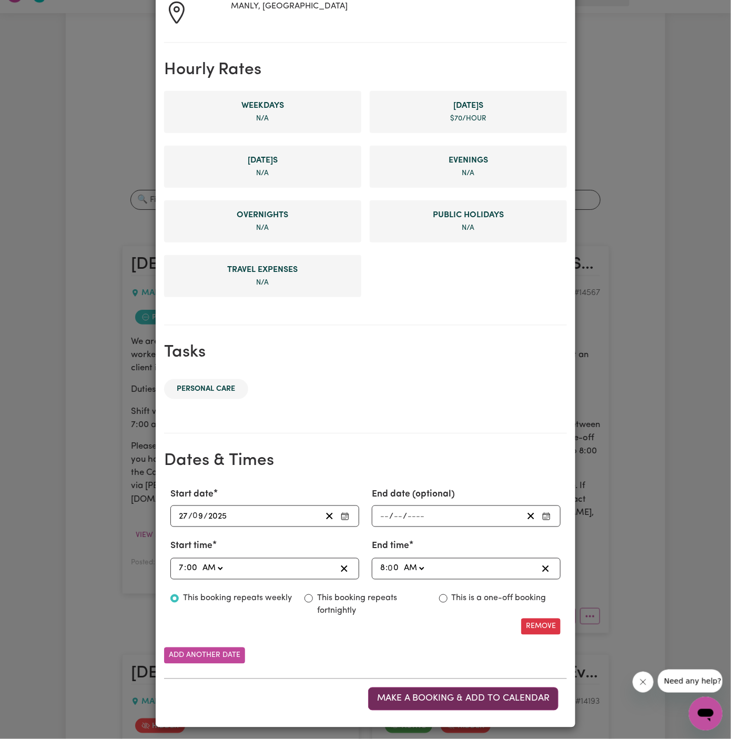
click at [505, 696] on span "Make a booking & add to calendar" at bounding box center [463, 699] width 173 height 9
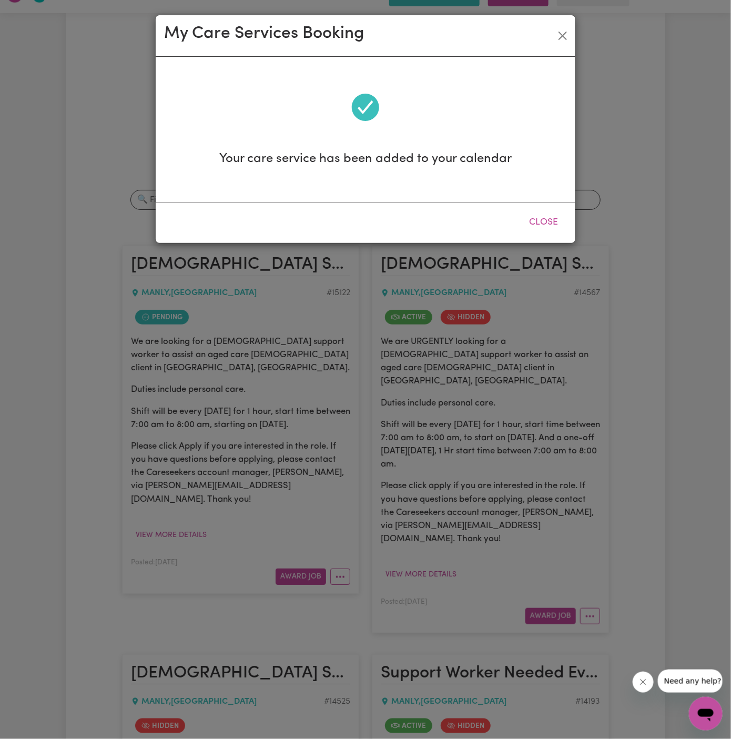
scroll to position [0, 0]
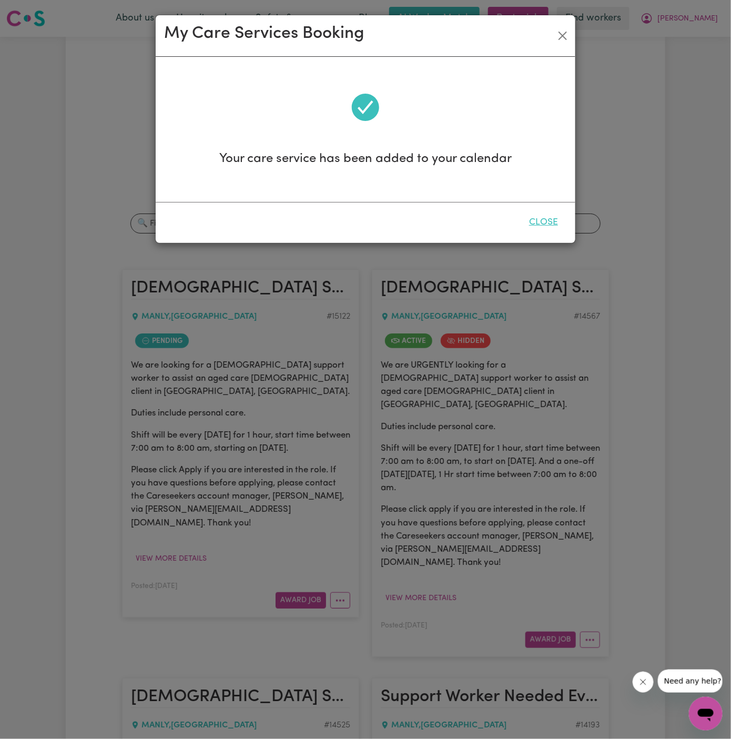
click at [549, 220] on button "Close" at bounding box center [543, 222] width 47 height 23
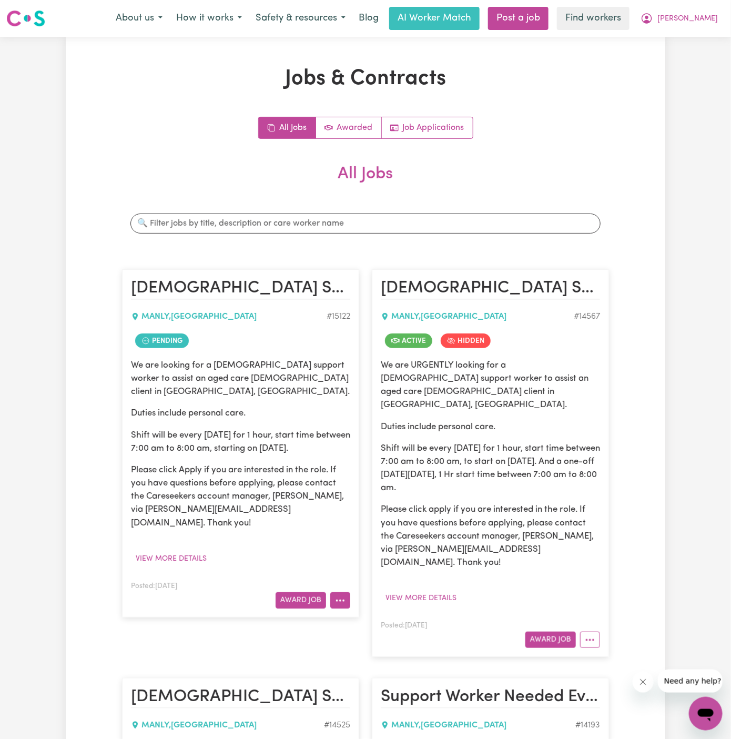
click at [345, 593] on button "More options" at bounding box center [340, 601] width 20 height 16
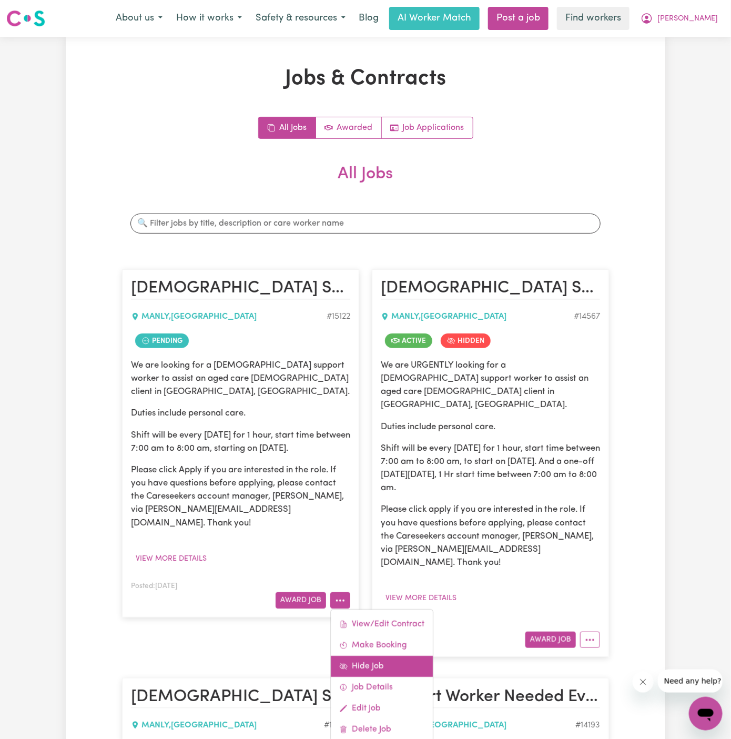
click at [394, 656] on link "Hide Job" at bounding box center [382, 666] width 102 height 21
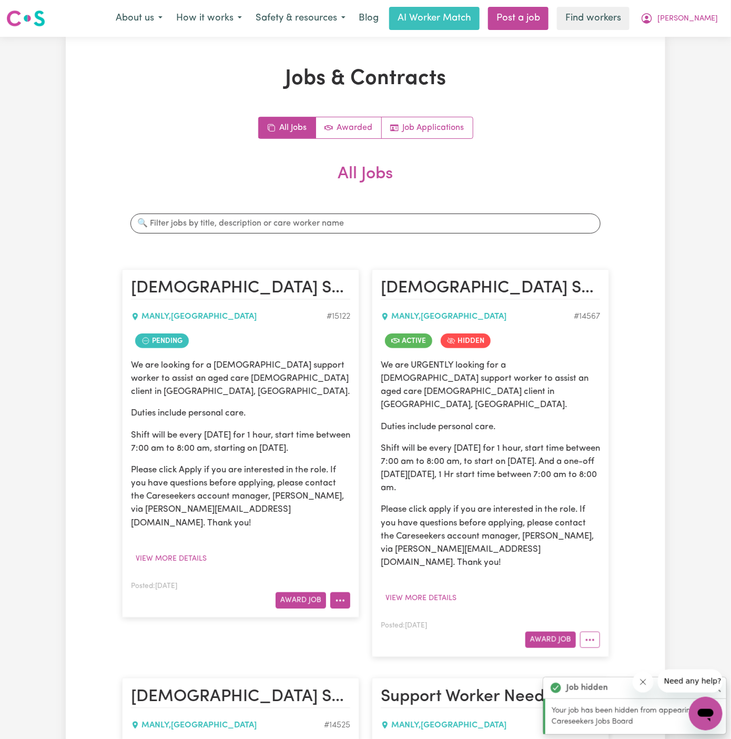
click at [337, 596] on icon "More options" at bounding box center [340, 601] width 11 height 11
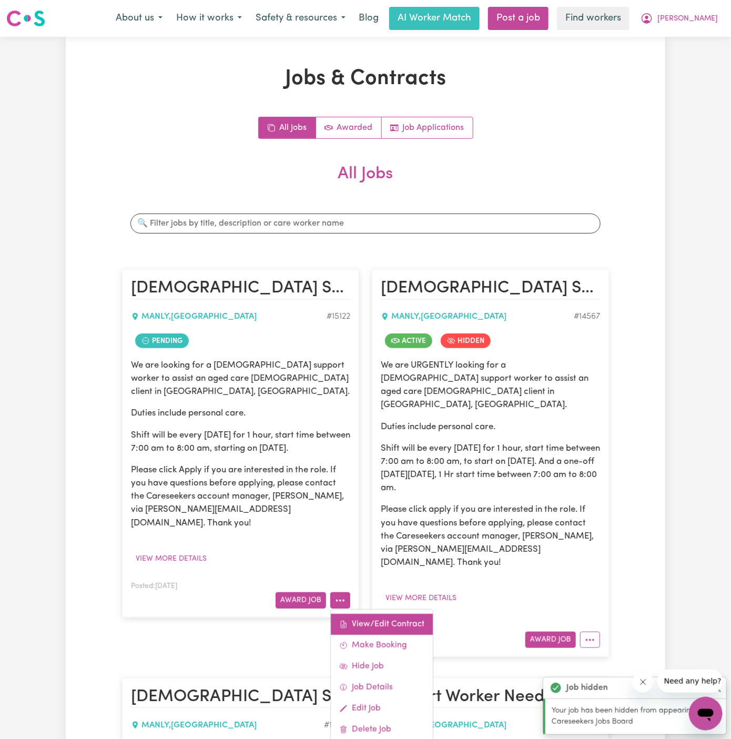
click at [387, 614] on link "View/Edit Contract" at bounding box center [382, 624] width 102 height 21
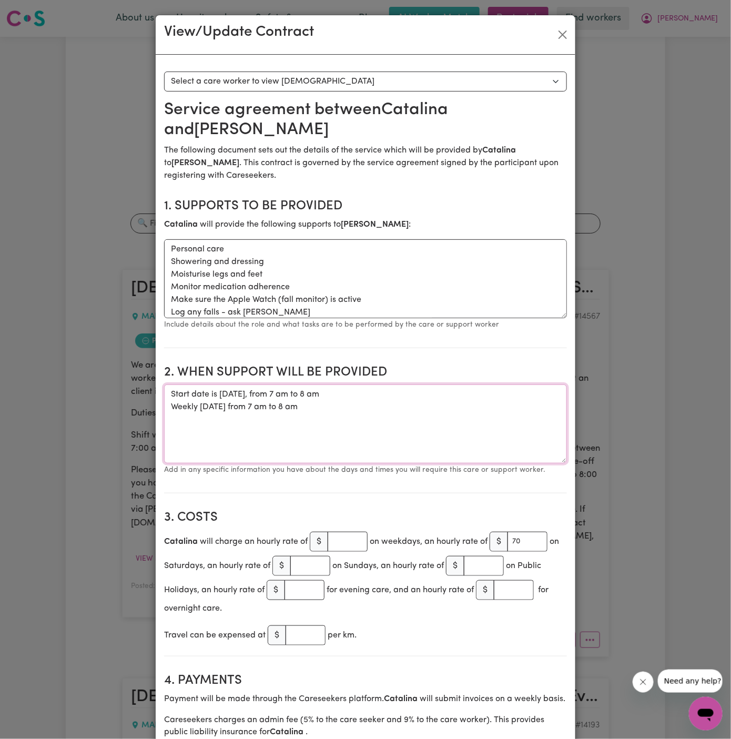
click at [334, 397] on textarea "Start date is Saturday, 27 September 2025, from 7 am to 8 am Weekly Saturday fr…" at bounding box center [365, 424] width 403 height 79
drag, startPoint x: 326, startPoint y: 413, endPoint x: 159, endPoint y: 390, distance: 168.3
click at [565, 34] on button "Close" at bounding box center [563, 34] width 17 height 17
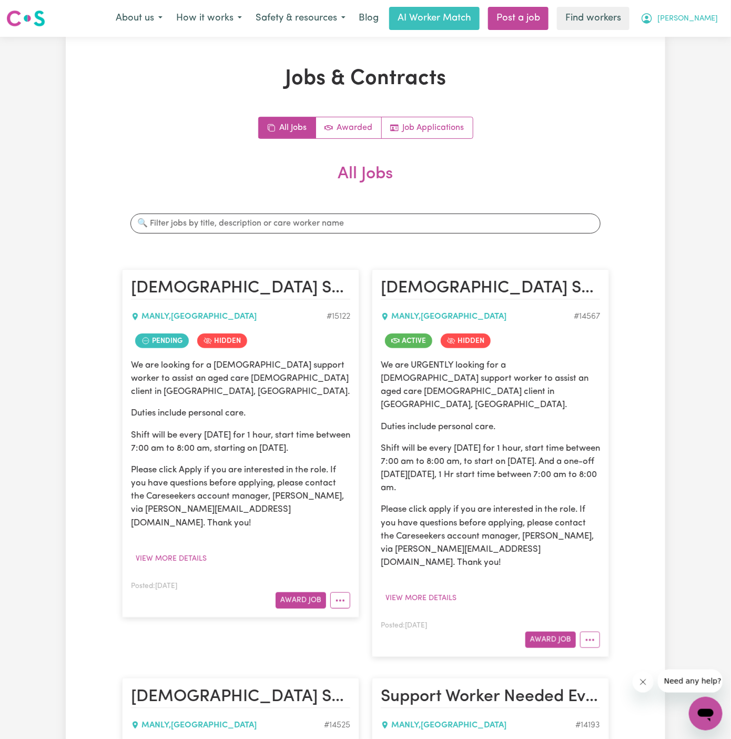
click at [703, 23] on span "[PERSON_NAME]" at bounding box center [688, 19] width 61 height 12
click at [703, 47] on link "My Dashboard" at bounding box center [682, 41] width 83 height 20
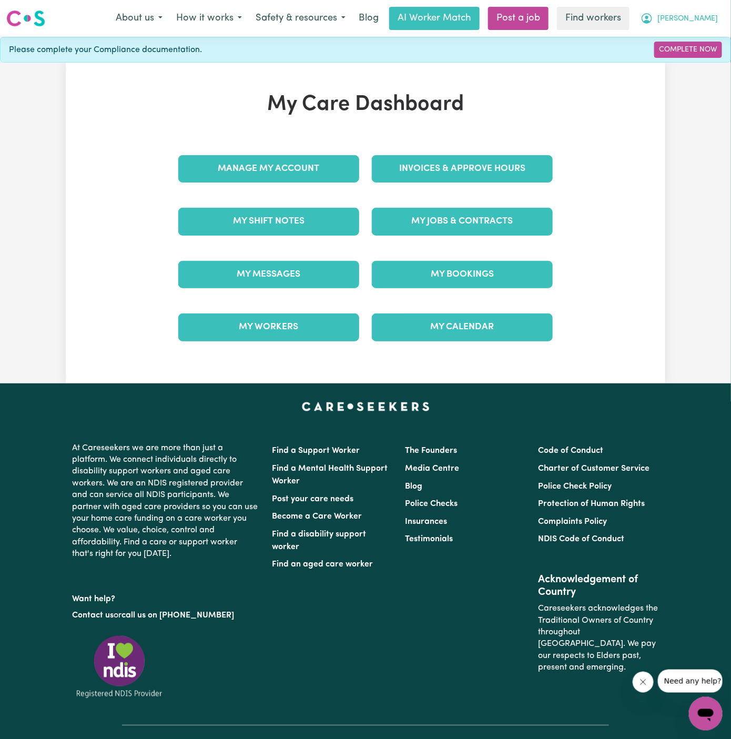
click at [707, 15] on span "[PERSON_NAME]" at bounding box center [688, 19] width 61 height 12
click at [701, 57] on link "Logout" at bounding box center [682, 61] width 83 height 20
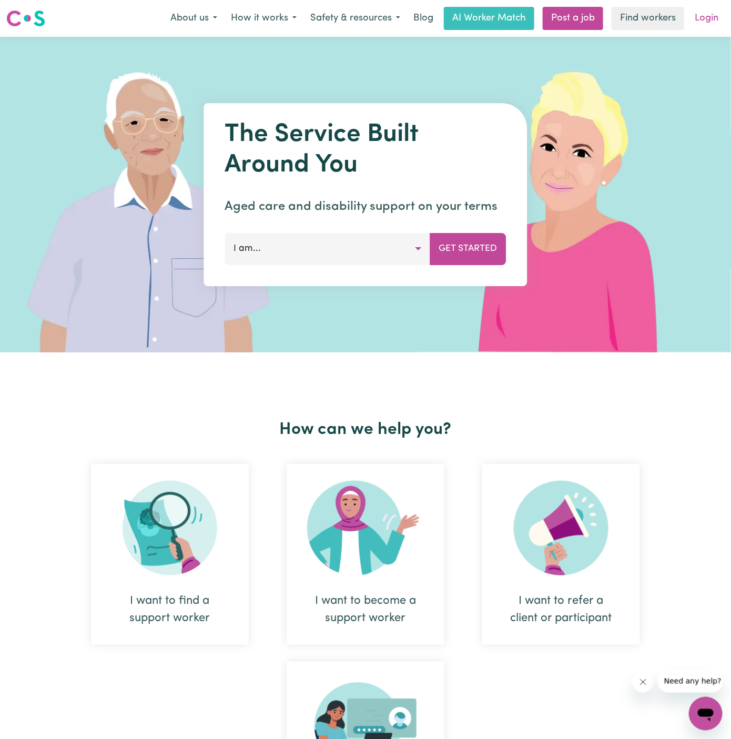
click at [705, 13] on link "Login" at bounding box center [707, 18] width 36 height 23
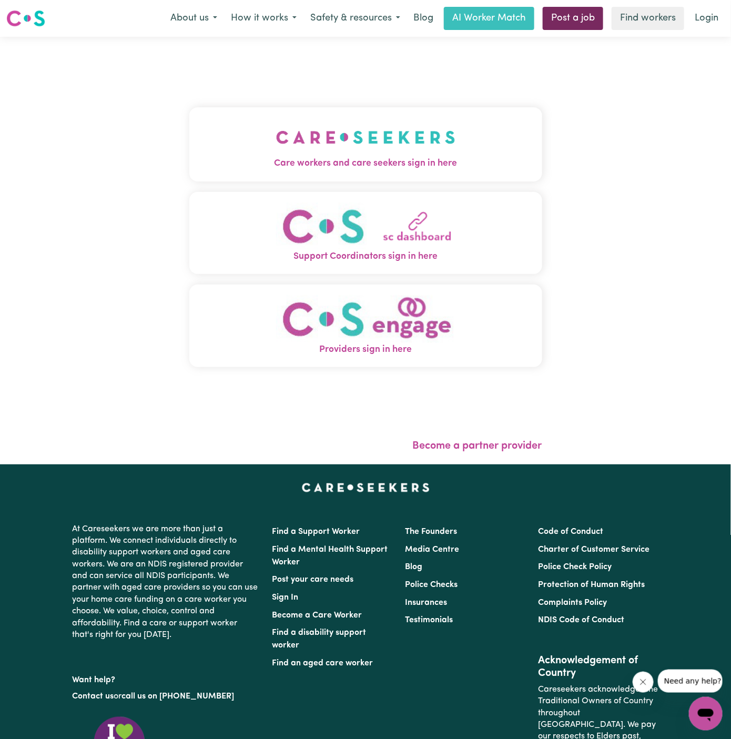
click at [574, 14] on link "Post a job" at bounding box center [573, 18] width 61 height 23
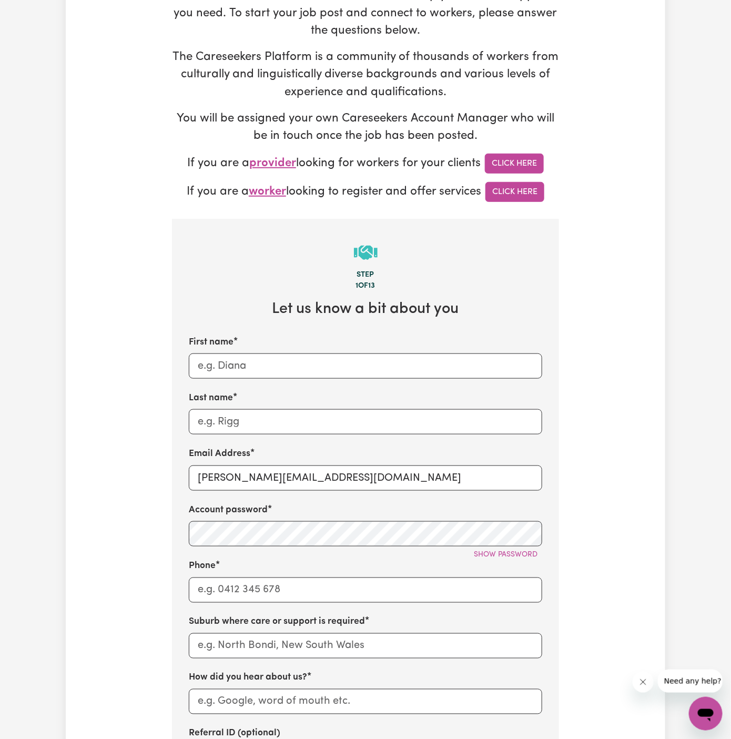
scroll to position [248, 0]
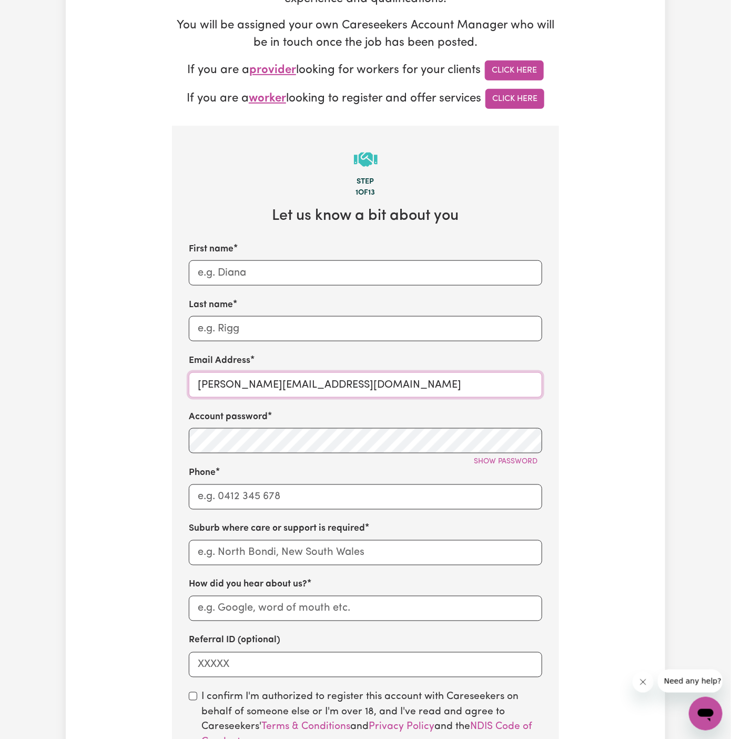
drag, startPoint x: 224, startPoint y: 384, endPoint x: 432, endPoint y: 384, distance: 208.4
click at [432, 384] on input "dyan@careseekers.com.au" at bounding box center [366, 385] width 354 height 25
click at [284, 380] on input "dyan@careseekers.com.au" at bounding box center [366, 385] width 354 height 25
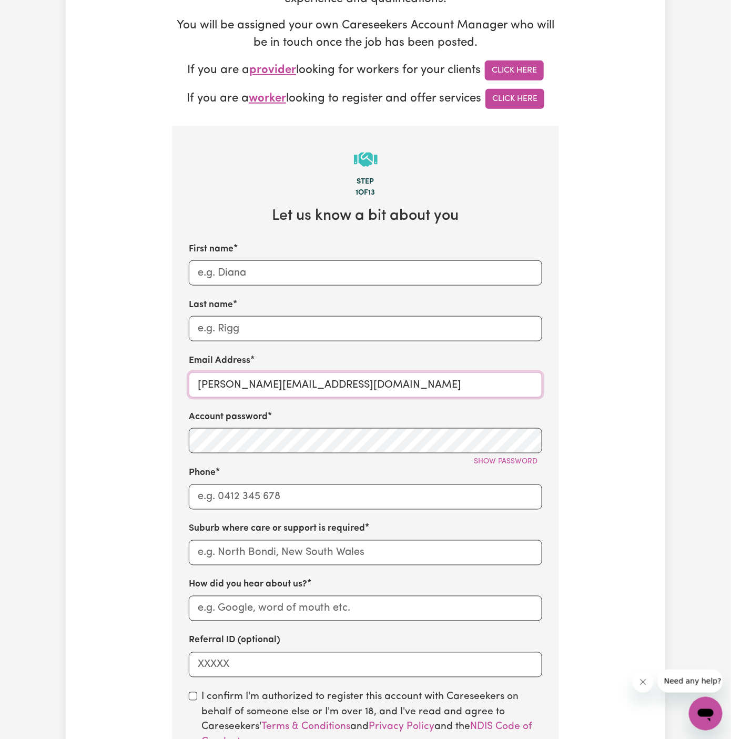
paste input "IreneFrancoVC"
click at [303, 390] on input "IreneFrancoVC@careseekers.com.au" at bounding box center [366, 385] width 354 height 25
drag, startPoint x: 256, startPoint y: 385, endPoint x: 172, endPoint y: 385, distance: 84.7
click at [172, 385] on section "Step 1 of 13 Let us know a bit about you First name Last name Email Address Ire…" at bounding box center [365, 521] width 387 height 791
type input "IreneFrancoVC@careseekers.com.au"
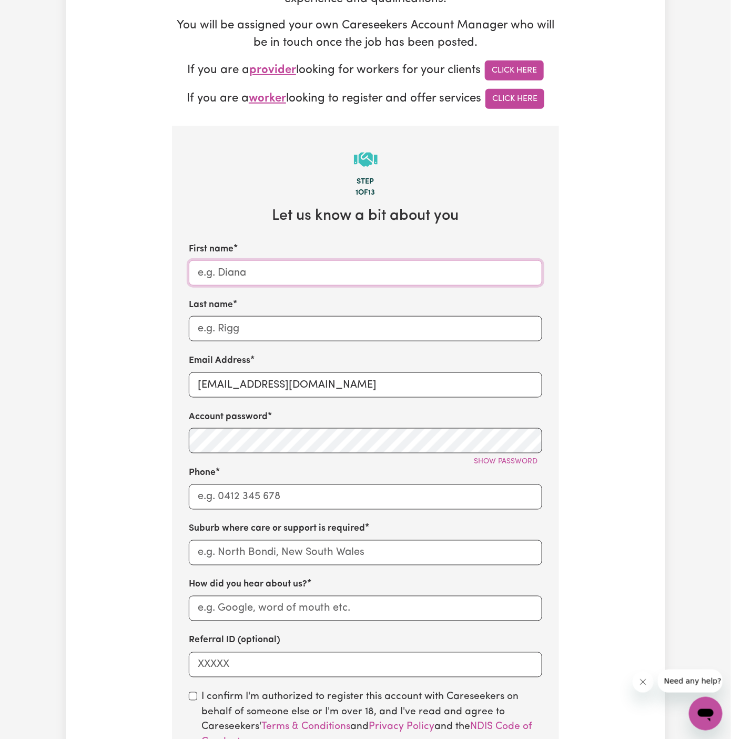
click at [255, 270] on input "First name" at bounding box center [366, 272] width 354 height 25
paste input "IreneFranco"
drag, startPoint x: 222, startPoint y: 271, endPoint x: 310, endPoint y: 271, distance: 88.4
click at [310, 271] on input "IreneFranco" at bounding box center [366, 272] width 354 height 25
type input "Irene"
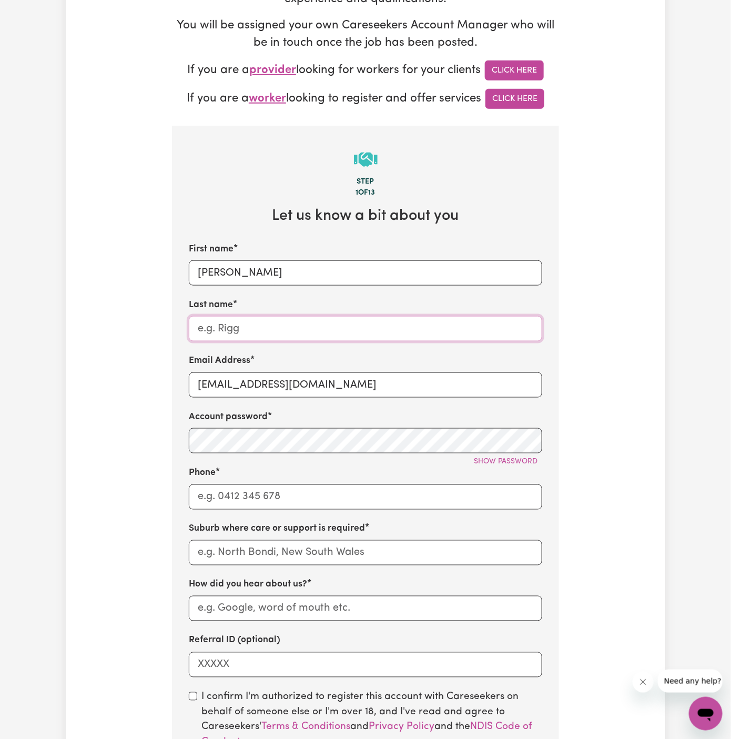
click at [294, 326] on input "Last name" at bounding box center [366, 328] width 354 height 25
paste input "Franco"
type input "Franco"
click at [276, 495] on input "Phone" at bounding box center [366, 497] width 354 height 25
type input "1300765465"
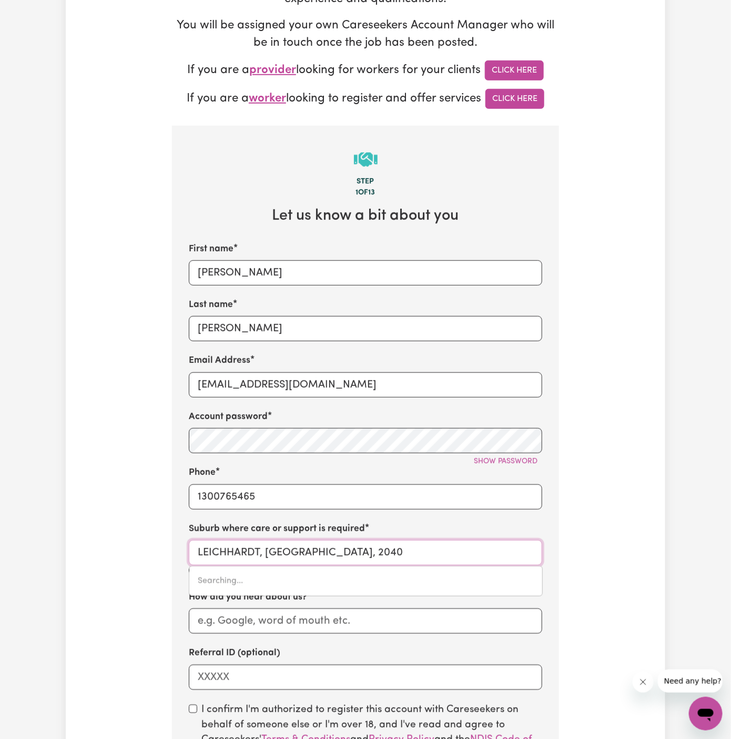
click at [304, 552] on input "LEICHHARDT, New South Wales, 2040" at bounding box center [366, 552] width 354 height 25
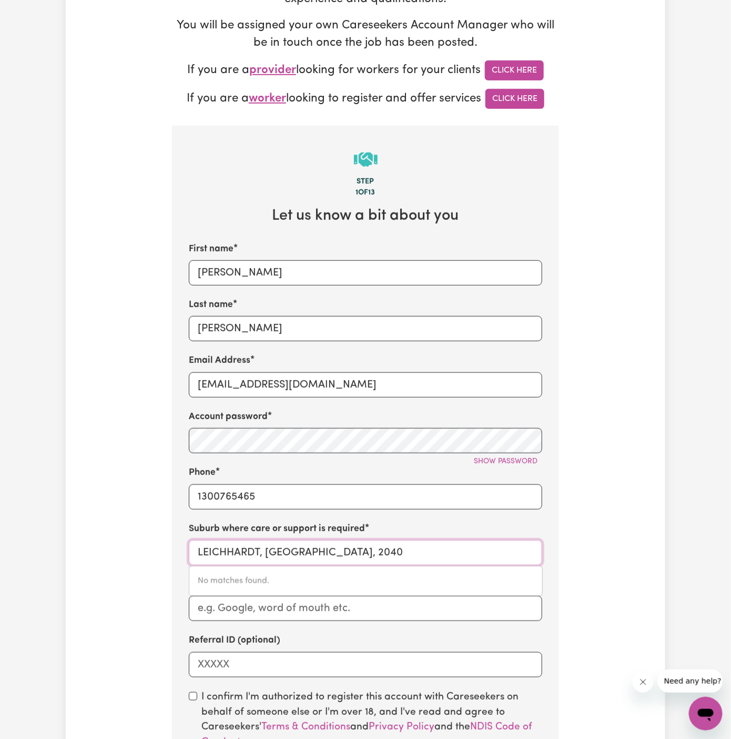
click at [251, 552] on input "LEICHHARDT, New South Wales, 2040" at bounding box center [366, 552] width 354 height 25
paste input "Mosman"
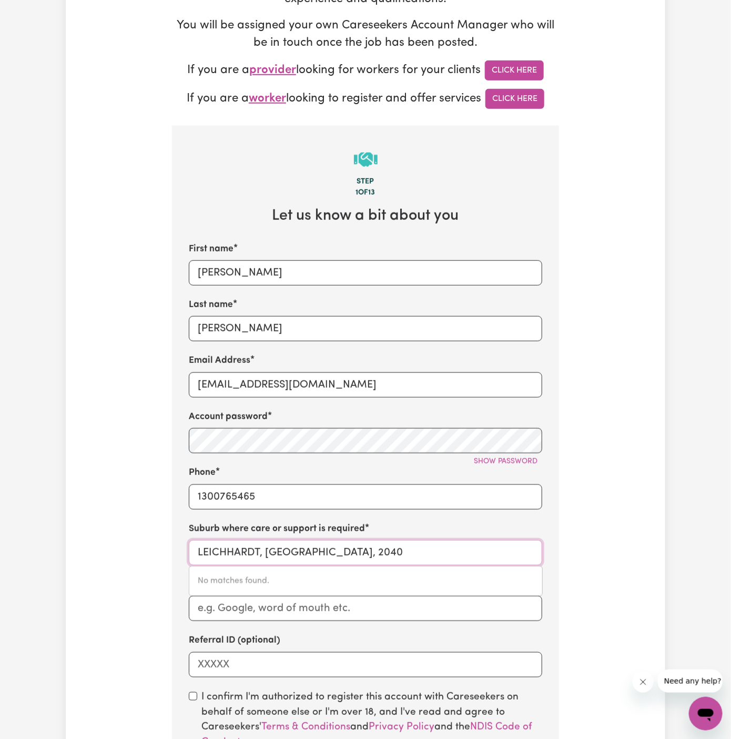
type input "Mosman"
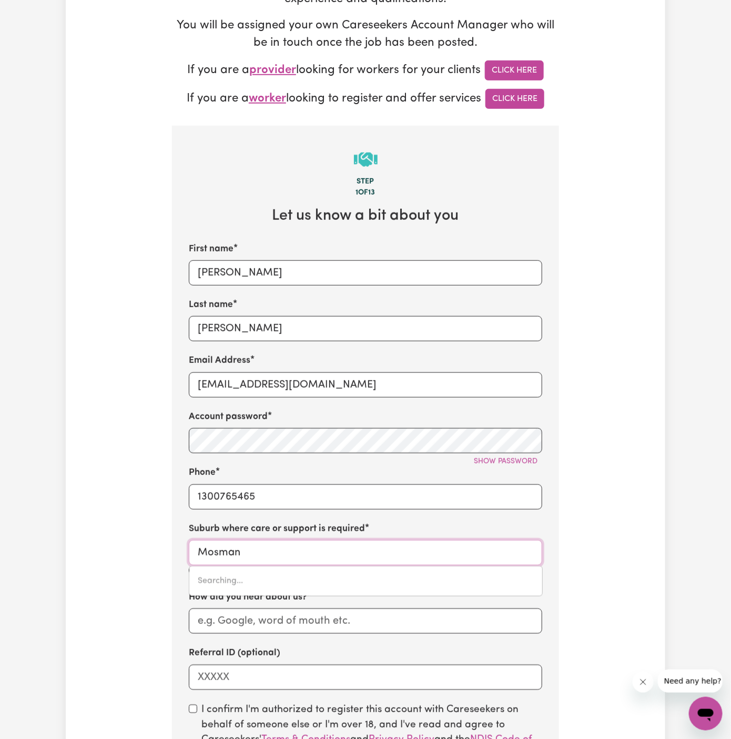
type input "Mosman, New South Wales, 2088"
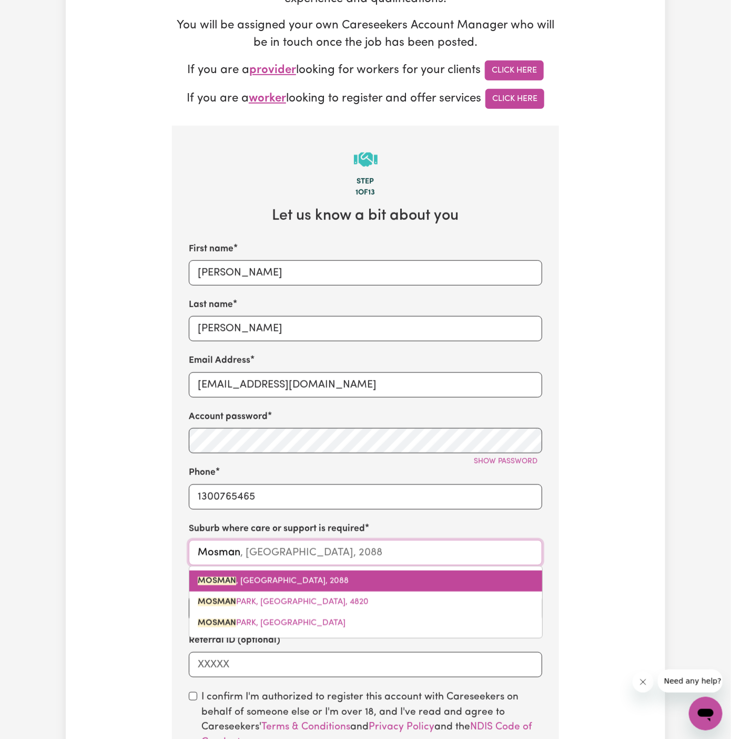
click at [260, 581] on span "MOSMAN , New South Wales, 2088" at bounding box center [273, 581] width 151 height 8
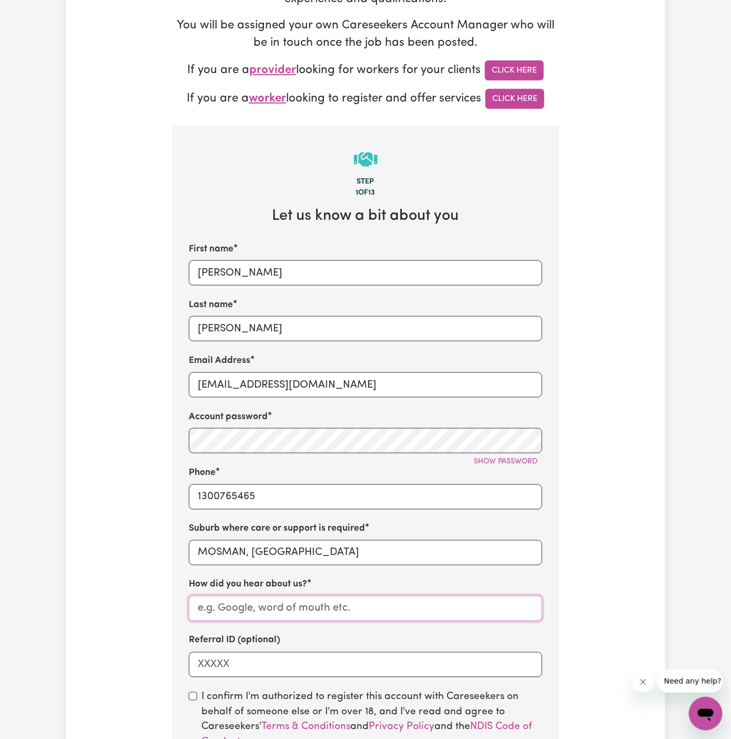
click at [263, 620] on input "How did you hear about us?" at bounding box center [366, 608] width 354 height 25
click at [332, 616] on input "How did you hear about us?" at bounding box center [366, 608] width 354 height 25
paste input "Vitality Club"
type input "Vitality Club"
click at [199, 695] on div "I confirm I'm authorized to register this account with Careseekers on behalf of…" at bounding box center [366, 742] width 354 height 104
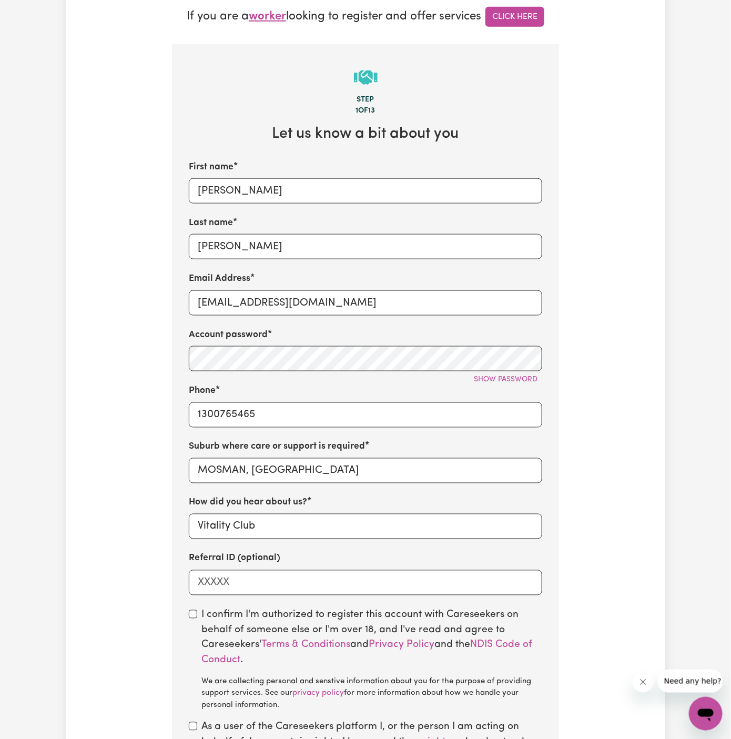
scroll to position [335, 0]
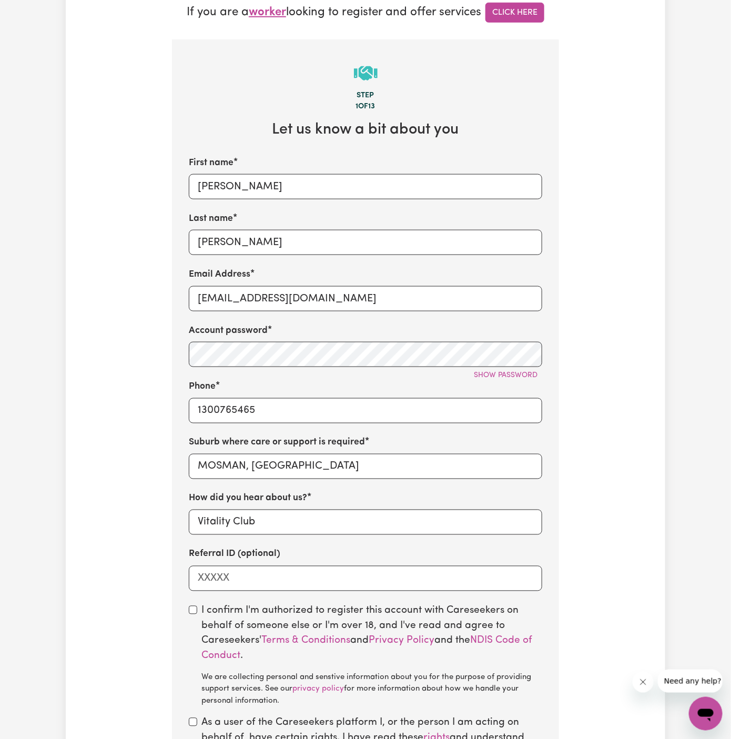
click at [195, 614] on div "I confirm I'm authorized to register this account with Careseekers on behalf of…" at bounding box center [366, 656] width 354 height 104
click at [192, 608] on input "checkbox" at bounding box center [193, 610] width 8 height 8
checkbox input "true"
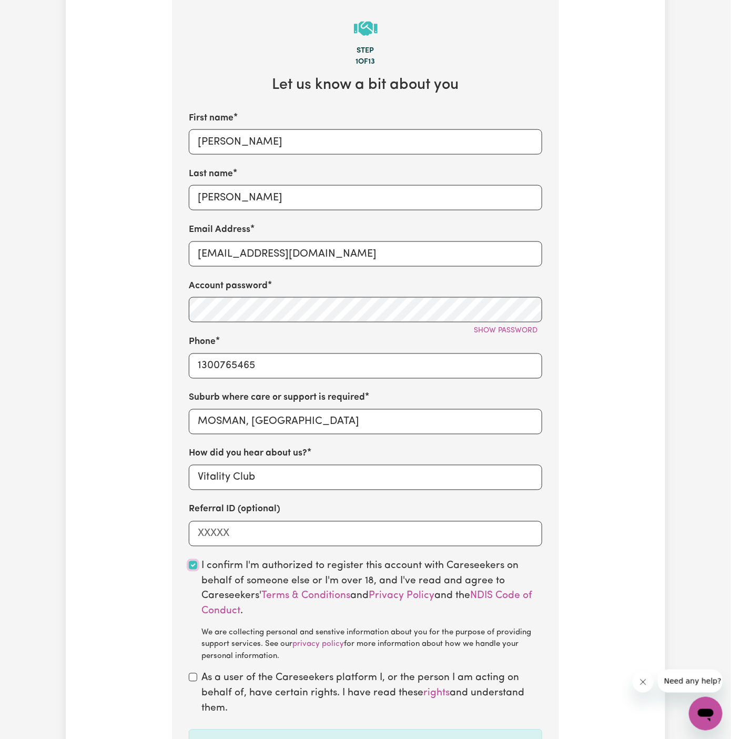
scroll to position [383, 0]
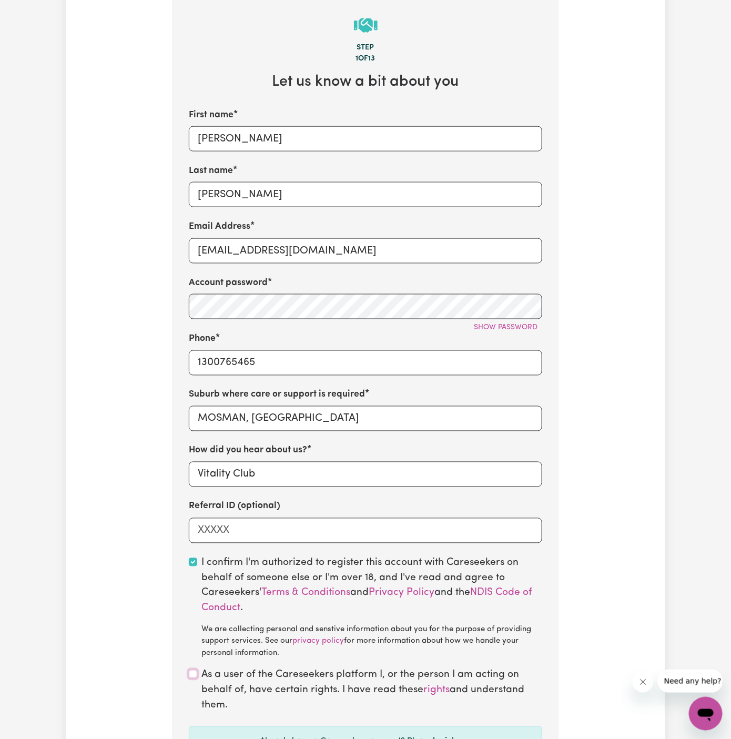
click at [194, 675] on input "checkbox" at bounding box center [193, 674] width 8 height 8
checkbox input "true"
click at [330, 516] on div "Referral ID (optional)" at bounding box center [366, 521] width 354 height 43
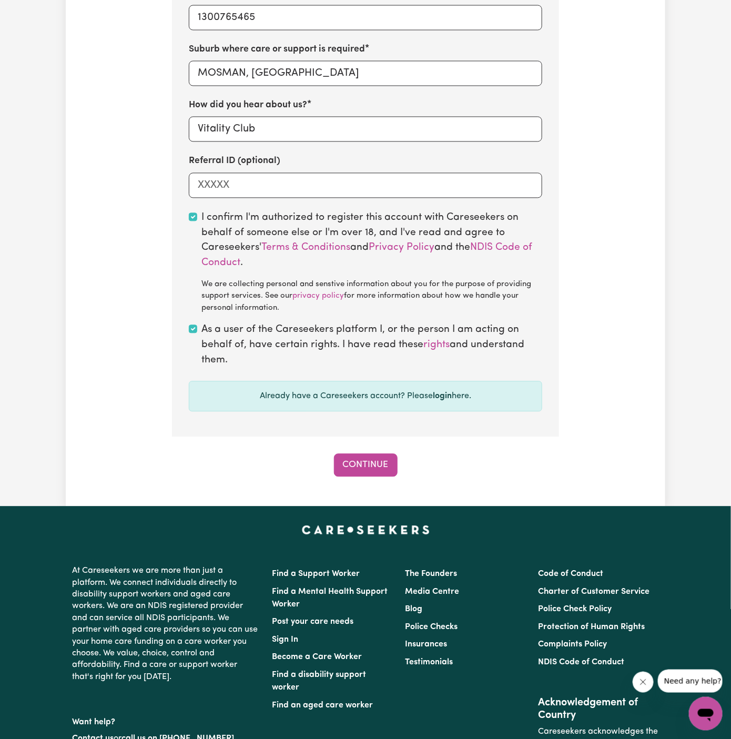
scroll to position [826, 0]
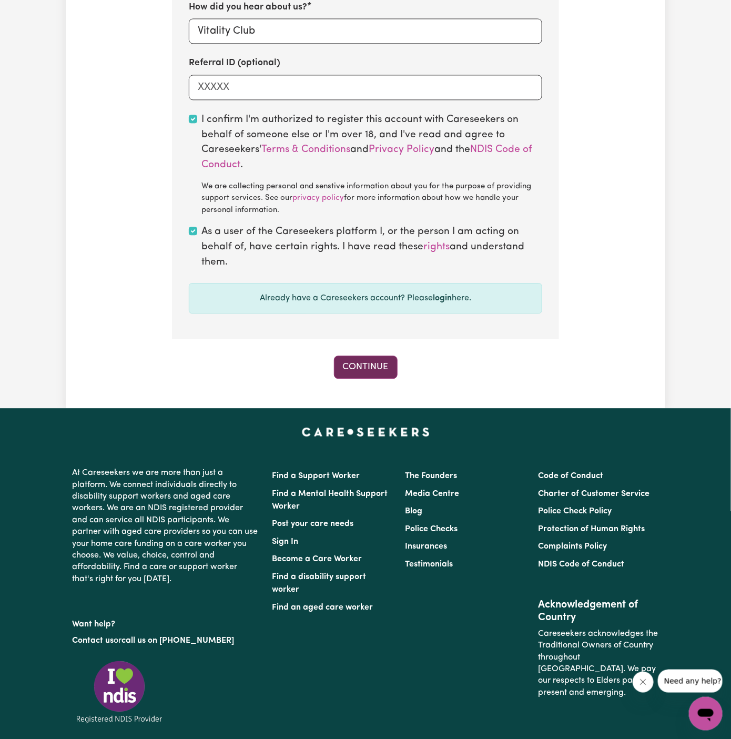
click at [376, 374] on button "Continue" at bounding box center [366, 367] width 64 height 23
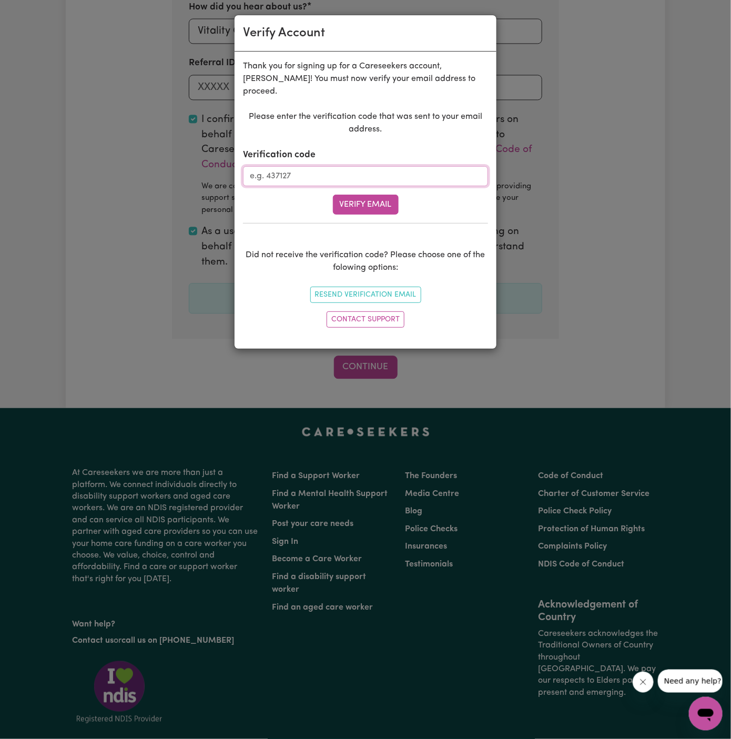
click at [317, 166] on input "Verification code" at bounding box center [365, 176] width 245 height 20
paste input "421892"
click at [349, 195] on button "Verify Email" at bounding box center [366, 205] width 66 height 20
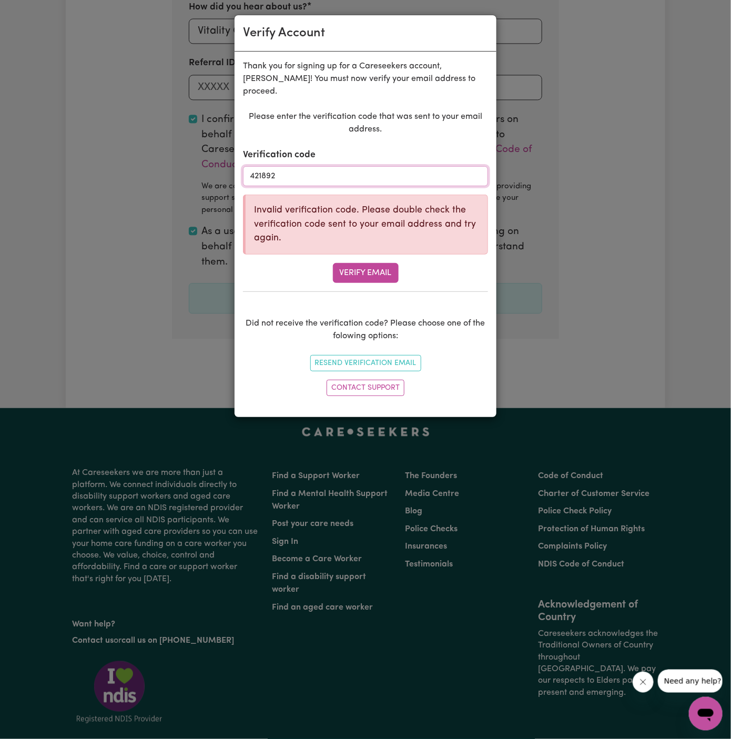
click at [353, 166] on input "421892" at bounding box center [365, 176] width 245 height 20
paste input "502436"
type input "502436"
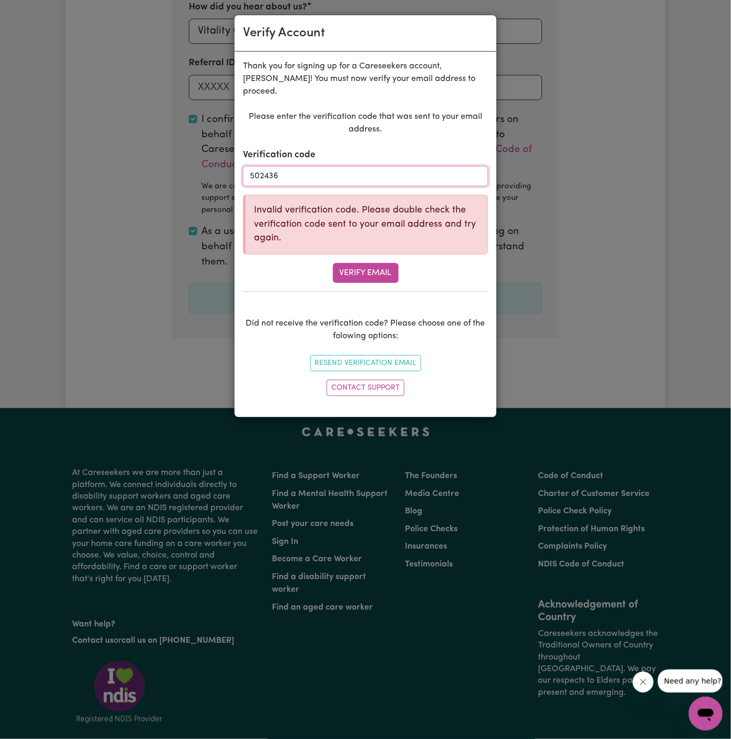
click at [333, 263] on button "Verify Email" at bounding box center [366, 273] width 66 height 20
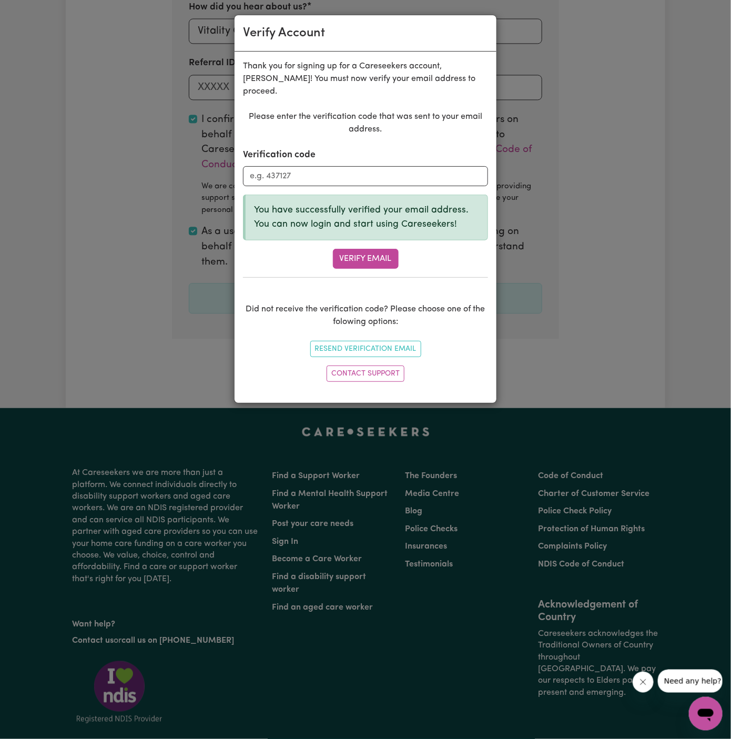
scroll to position [363, 0]
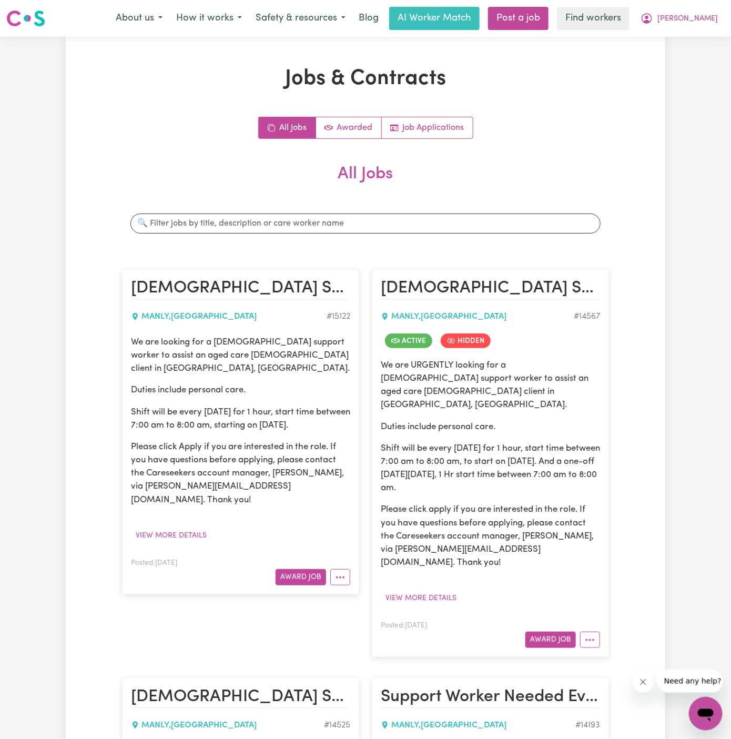
click at [600, 622] on article "[DEMOGRAPHIC_DATA] Support Worker Needed Every [DATE] In [GEOGRAPHIC_DATA], [GE…" at bounding box center [490, 463] width 237 height 388
click at [592, 635] on icon "More options" at bounding box center [590, 640] width 11 height 11
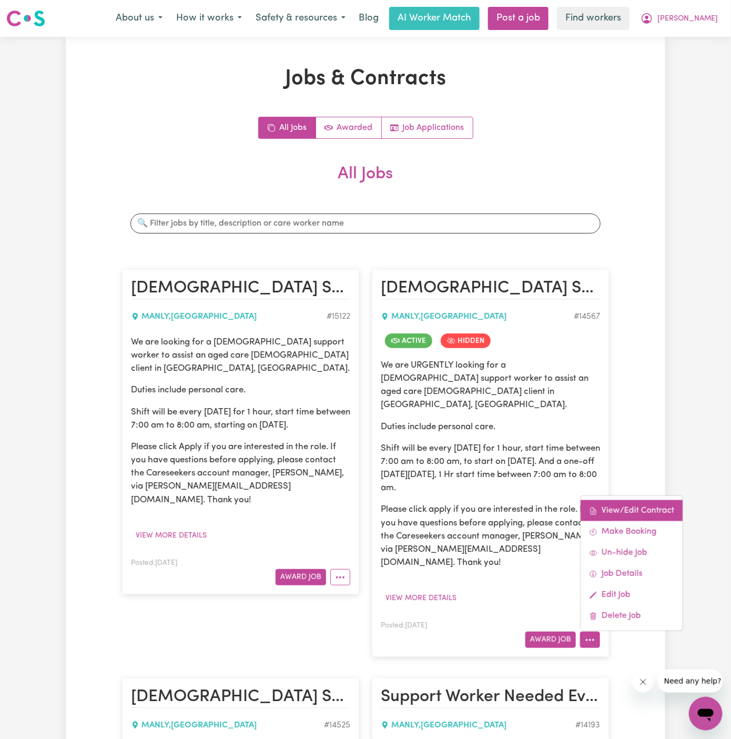
click at [637, 500] on link "View/Edit Contract" at bounding box center [632, 510] width 102 height 21
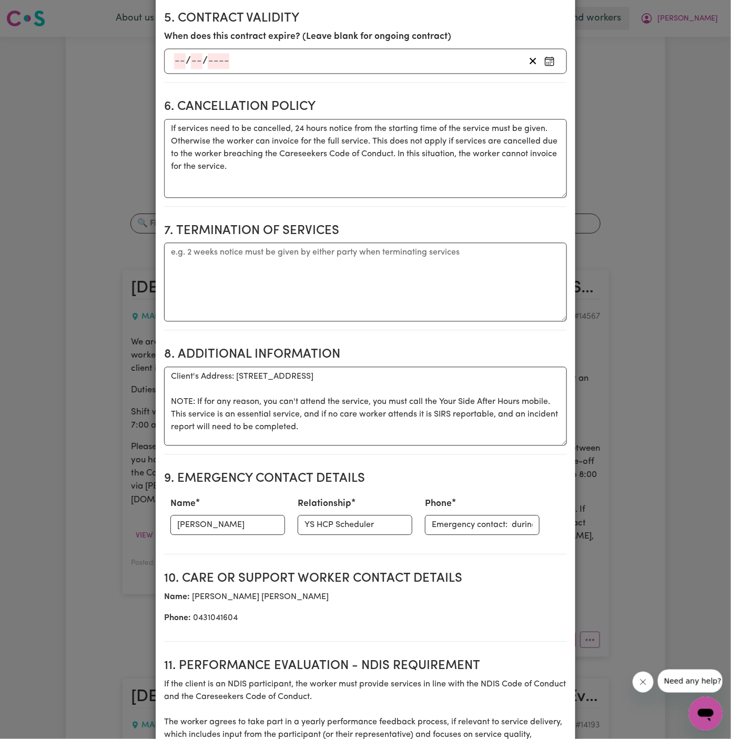
scroll to position [828, 0]
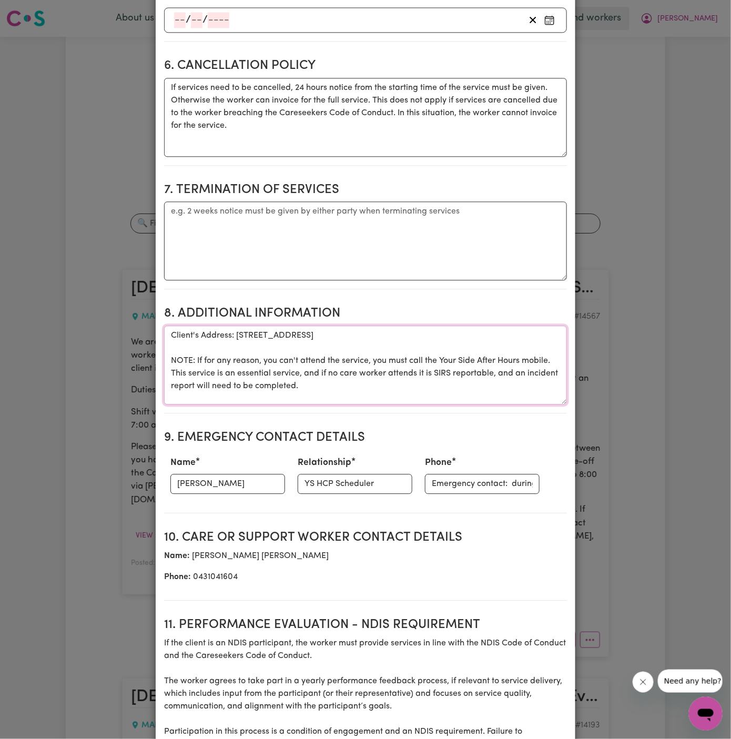
click at [296, 398] on textarea "Client's Address: [STREET_ADDRESS] NOTE: If for any reason, you can't attend th…" at bounding box center [365, 365] width 403 height 79
click at [323, 386] on textarea "Client's Address: [STREET_ADDRESS] NOTE: If for any reason, you can't attend th…" at bounding box center [365, 365] width 403 height 79
drag, startPoint x: 323, startPoint y: 386, endPoint x: 161, endPoint y: 326, distance: 173.5
click at [161, 326] on div "Select a contract to view Select a care worker to view [DEMOGRAPHIC_DATA] #1035…" at bounding box center [366, 120] width 420 height 1786
click at [350, 298] on section "8. Additional Information Additional information Client's Address: [STREET_ADDR…" at bounding box center [365, 356] width 403 height 116
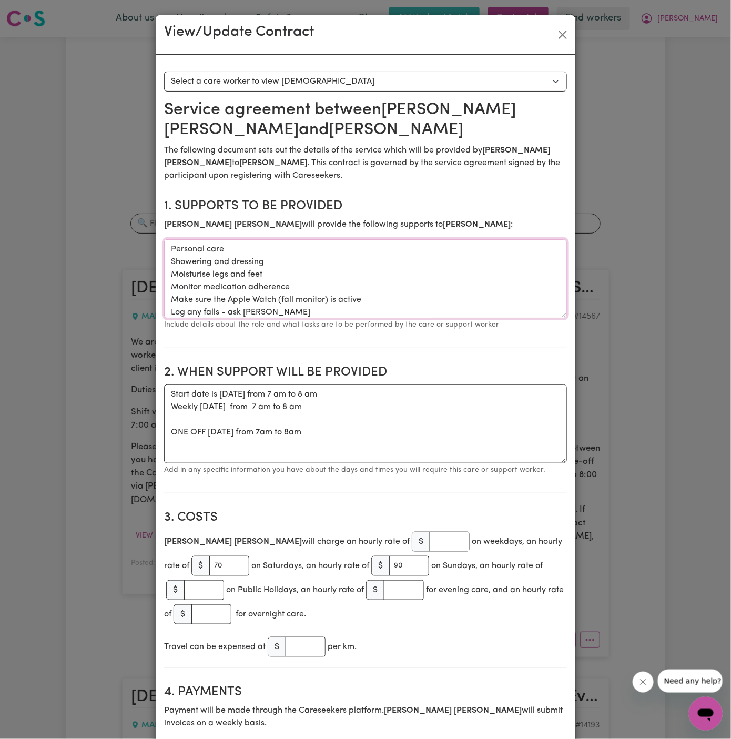
scroll to position [79, 0]
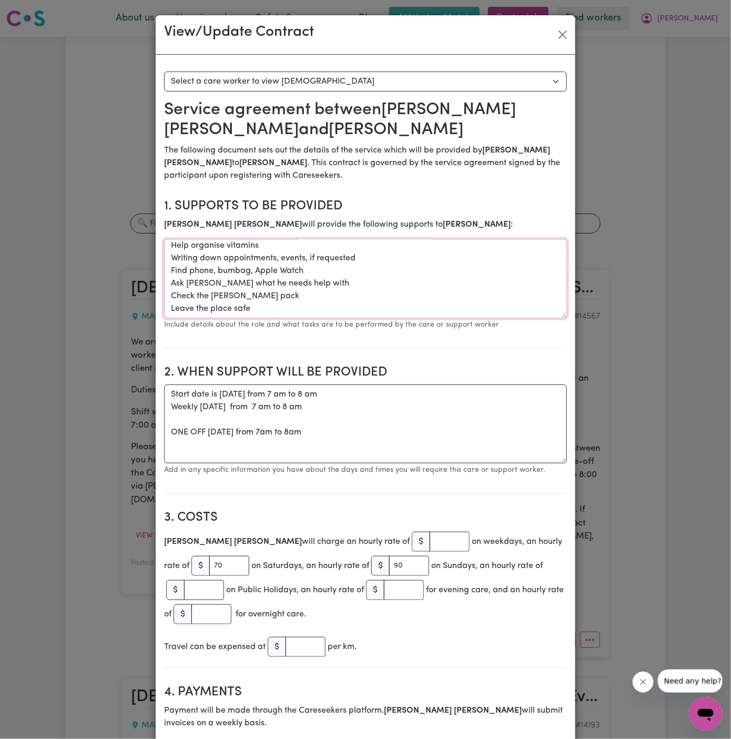
drag, startPoint x: 172, startPoint y: 248, endPoint x: 345, endPoint y: 365, distance: 208.6
